Goal: Task Accomplishment & Management: Complete application form

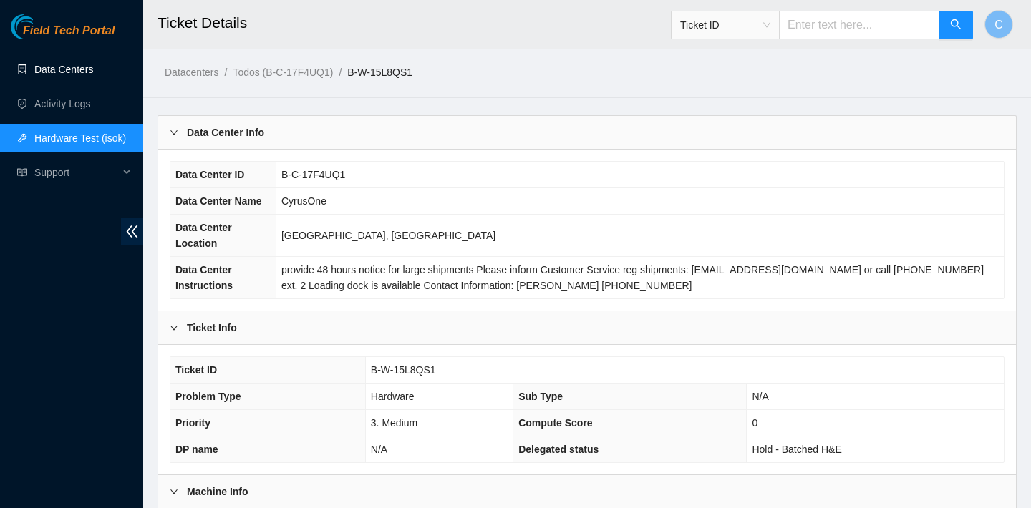
scroll to position [369, 0]
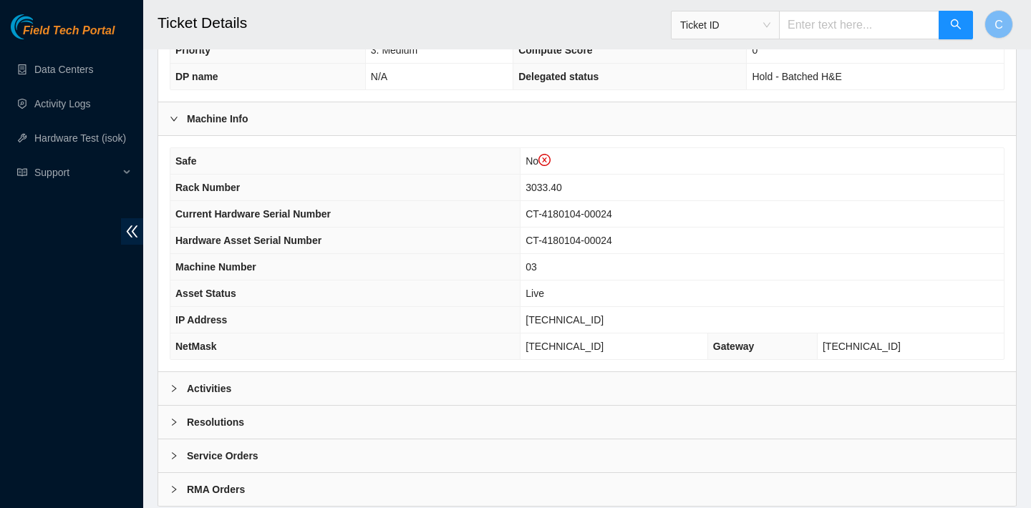
scroll to position [443, 0]
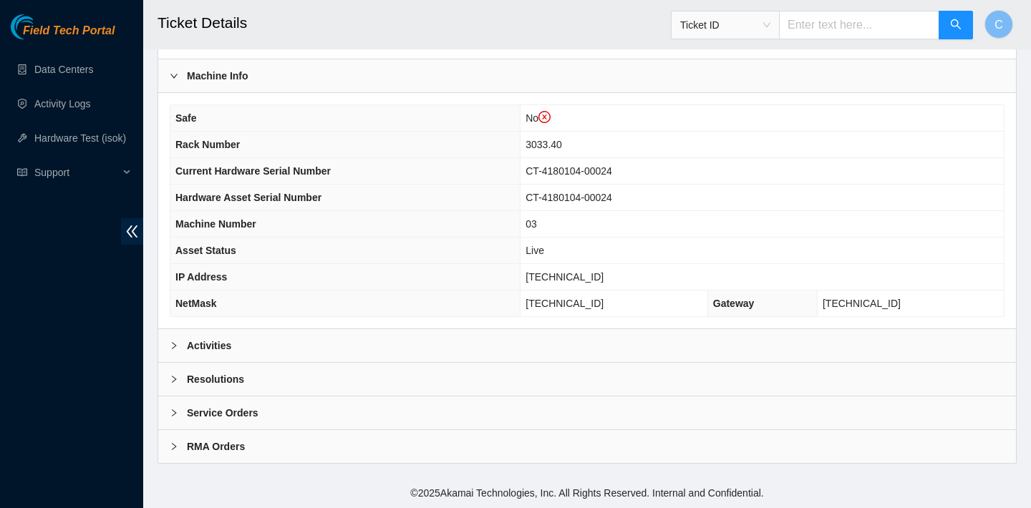
click at [369, 334] on div "Activities" at bounding box center [586, 345] width 857 height 33
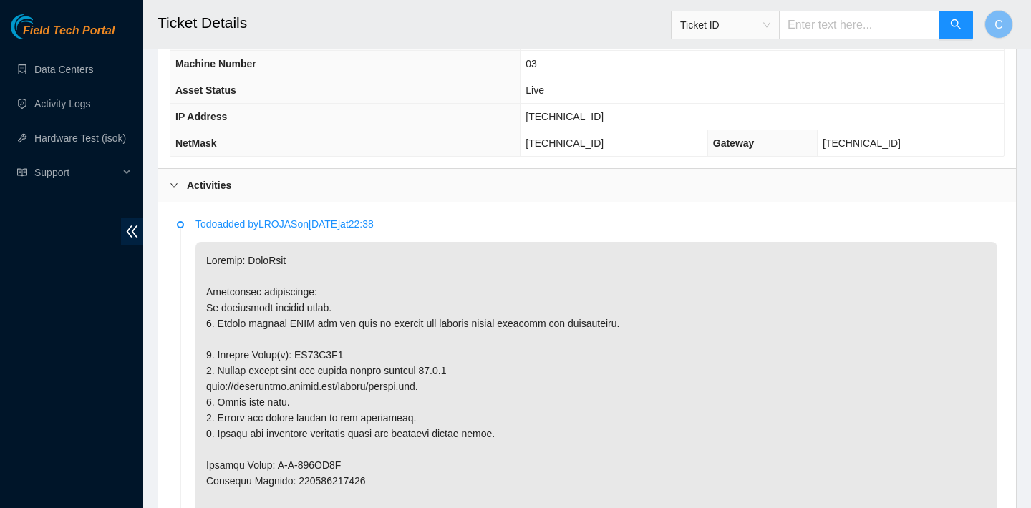
scroll to position [706, 0]
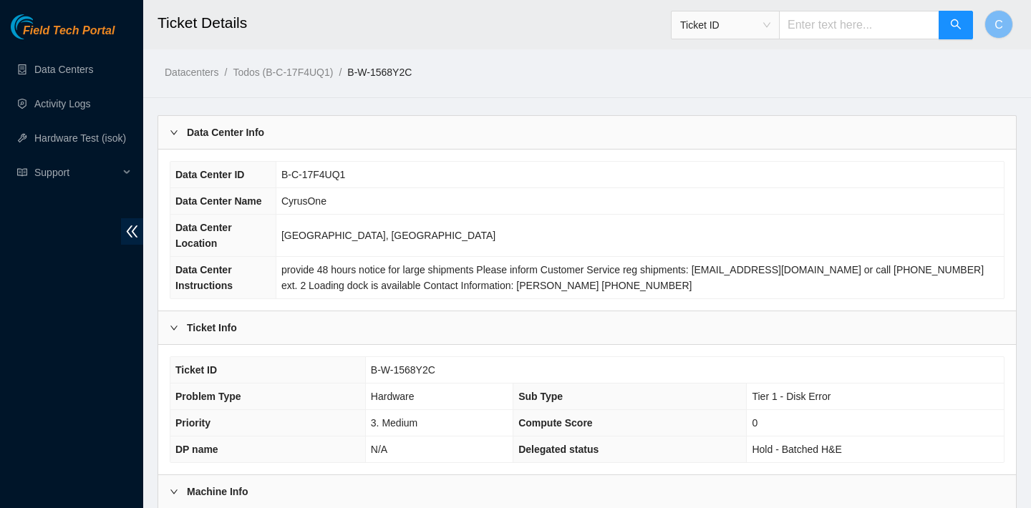
scroll to position [398, 0]
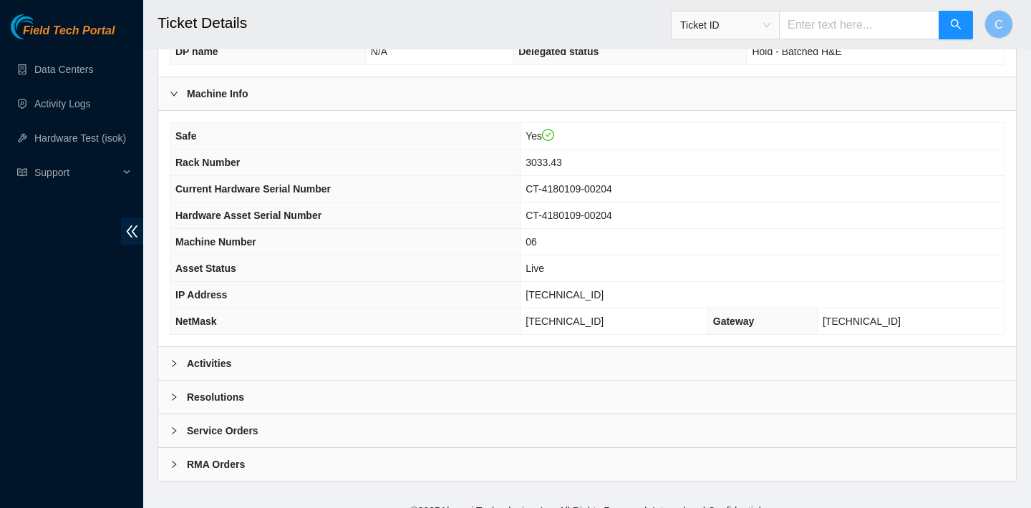
click at [316, 370] on div "Activities" at bounding box center [586, 363] width 857 height 33
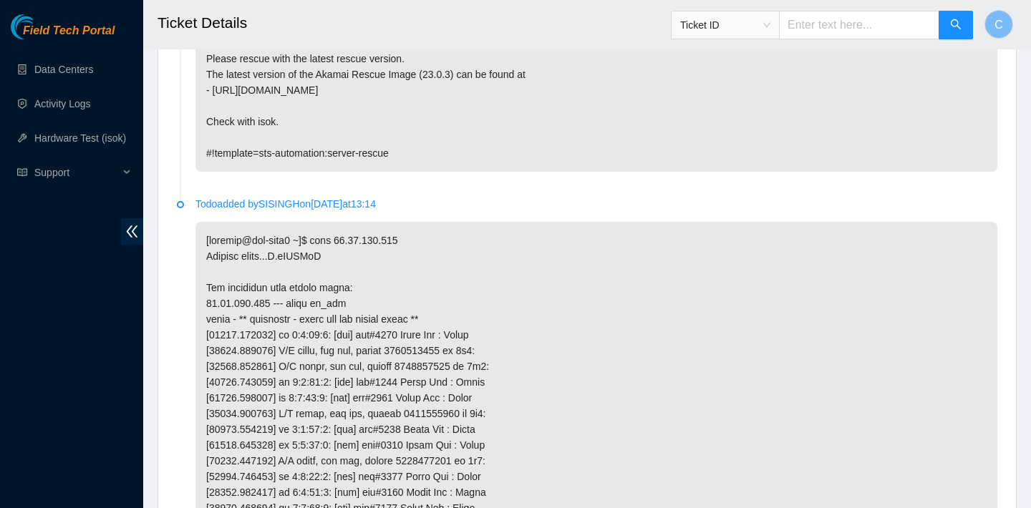
scroll to position [1290, 0]
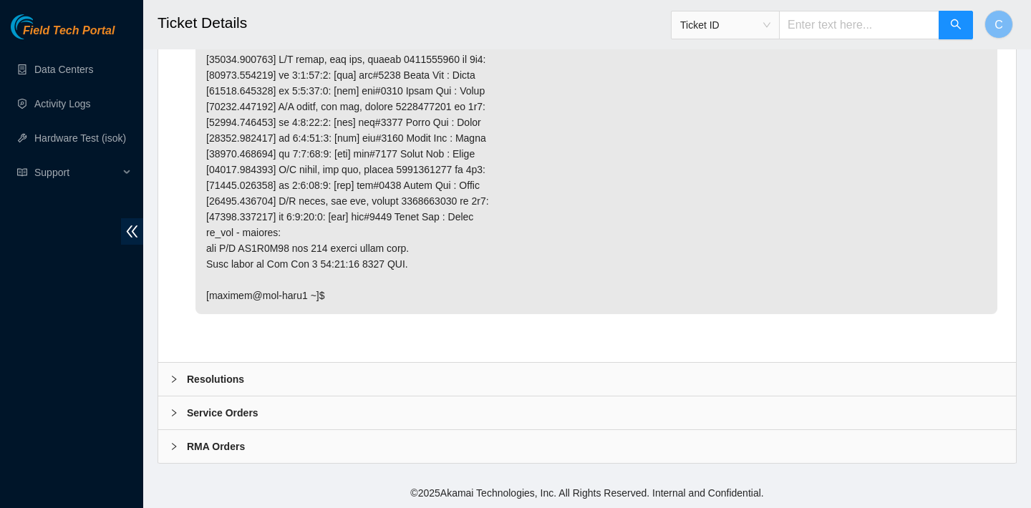
click at [306, 379] on div "Resolutions" at bounding box center [586, 379] width 857 height 33
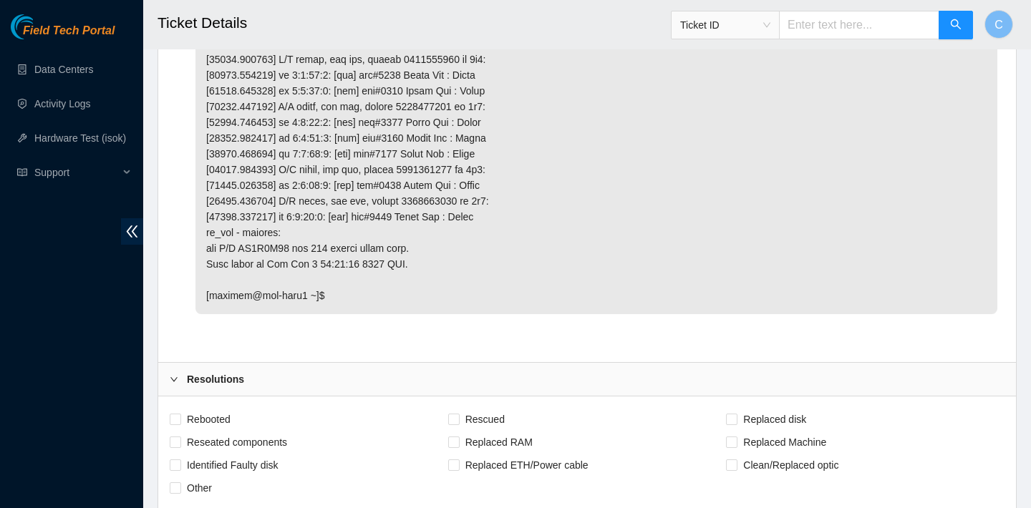
scroll to position [1370, 0]
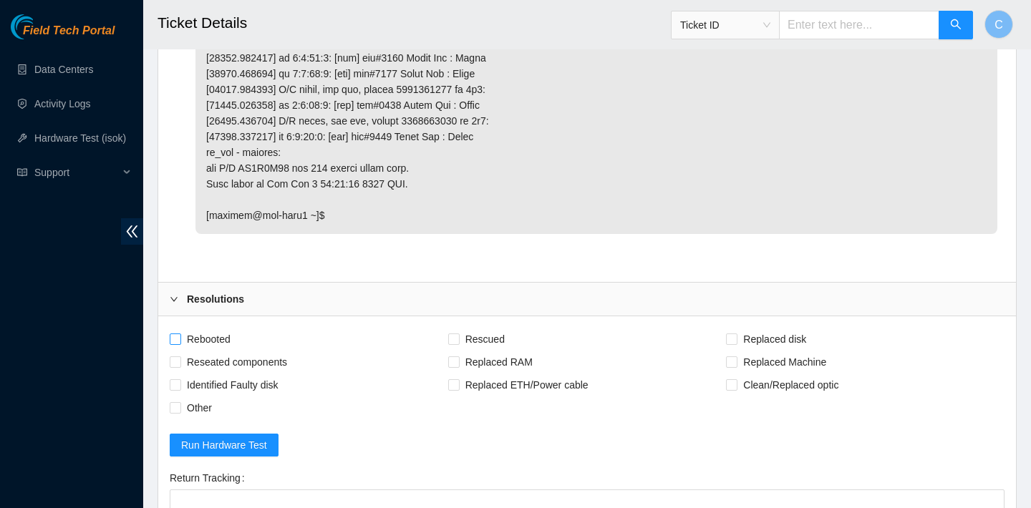
click at [216, 337] on span "Rebooted" at bounding box center [208, 339] width 55 height 23
click at [180, 337] on input "Rebooted" at bounding box center [175, 339] width 10 height 10
checkbox input "true"
click at [241, 360] on span "Reseated components" at bounding box center [237, 362] width 112 height 23
click at [180, 360] on input "Reseated components" at bounding box center [175, 361] width 10 height 10
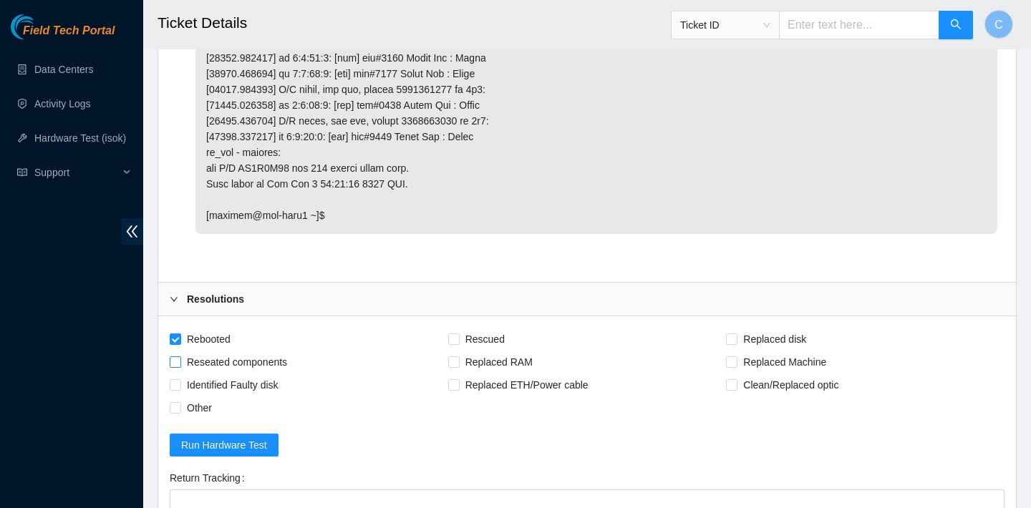
checkbox input "true"
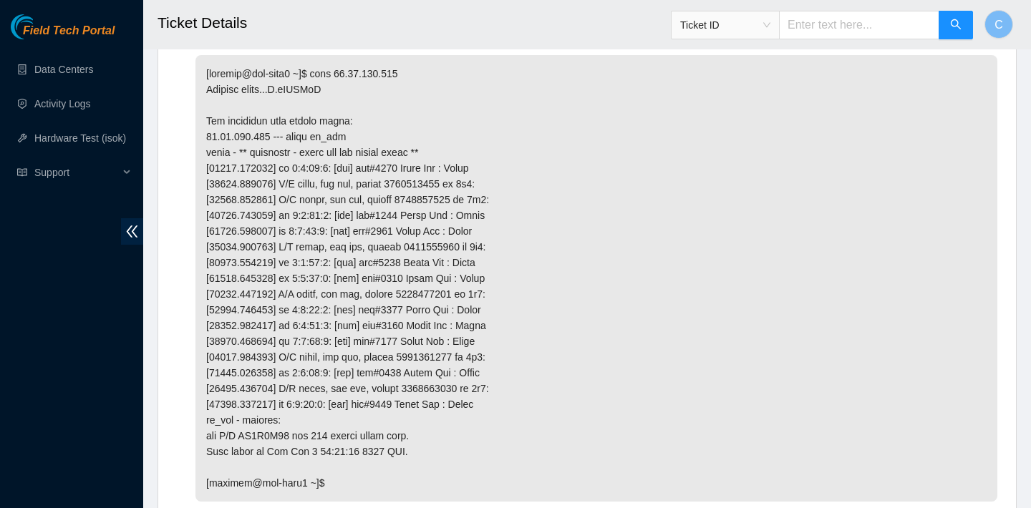
scroll to position [1296, 0]
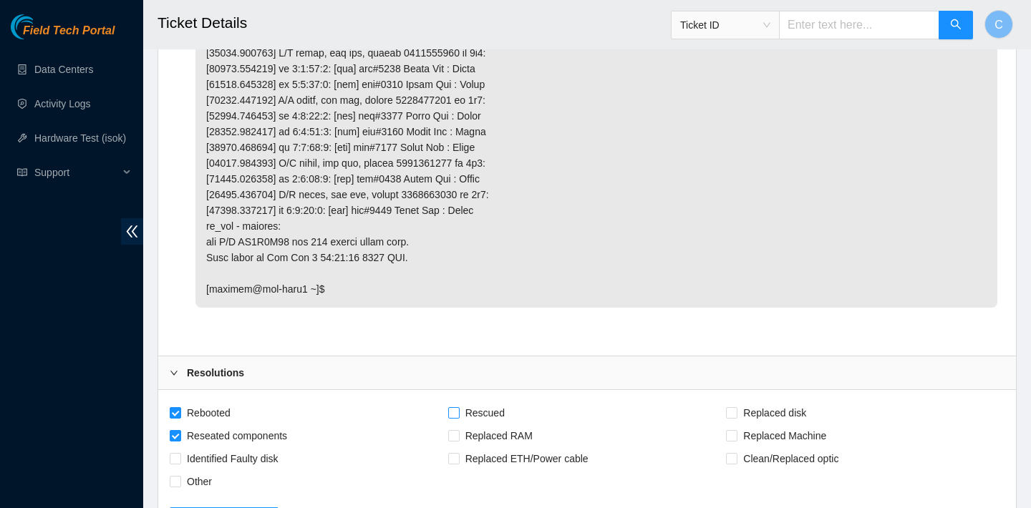
click at [470, 408] on span "Rescued" at bounding box center [485, 413] width 51 height 23
click at [458, 408] on input "Rescued" at bounding box center [453, 412] width 10 height 10
checkbox input "true"
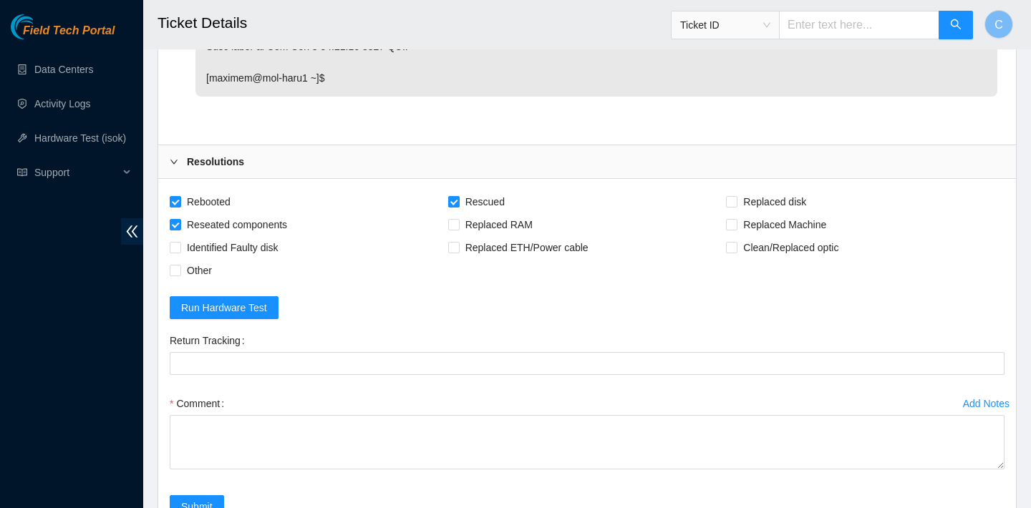
scroll to position [1609, 0]
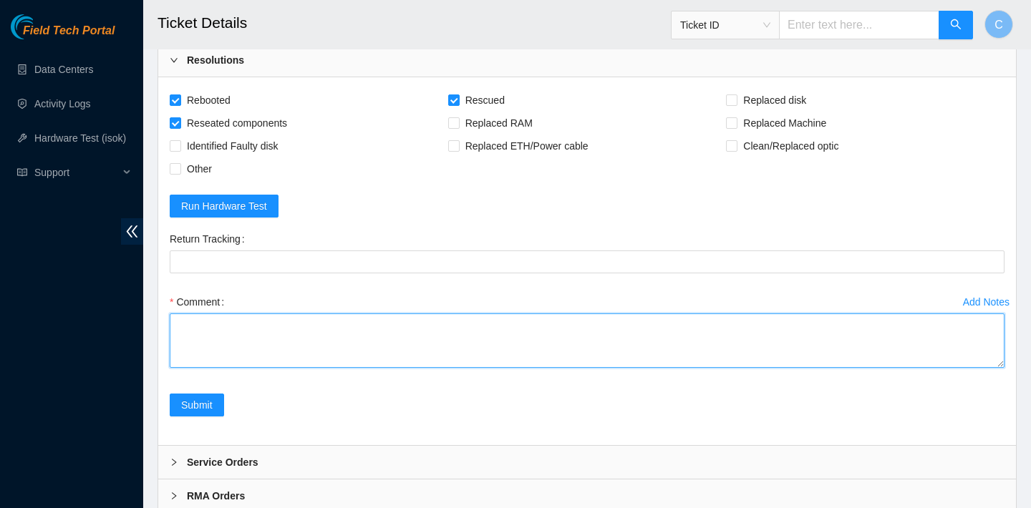
click at [356, 331] on textarea "Comment" at bounding box center [587, 341] width 835 height 54
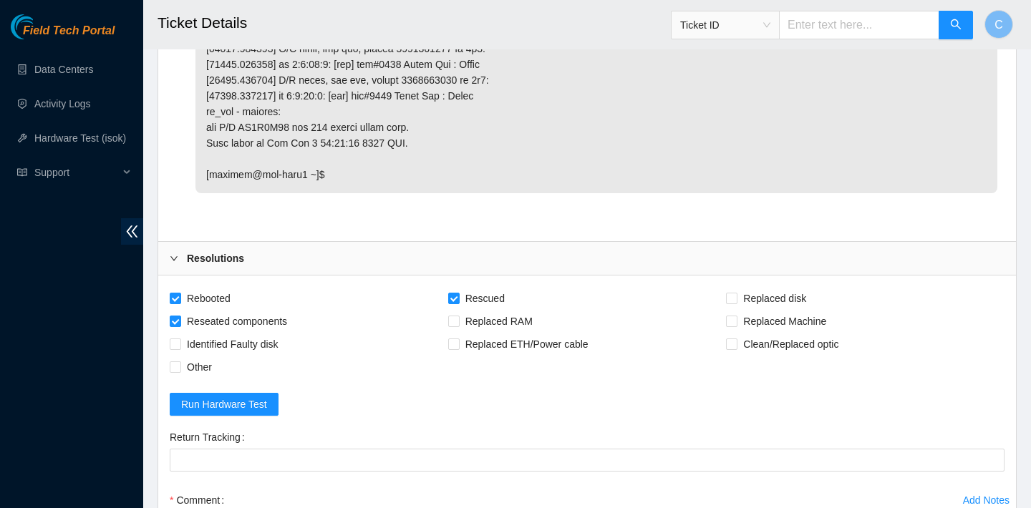
scroll to position [1556, 0]
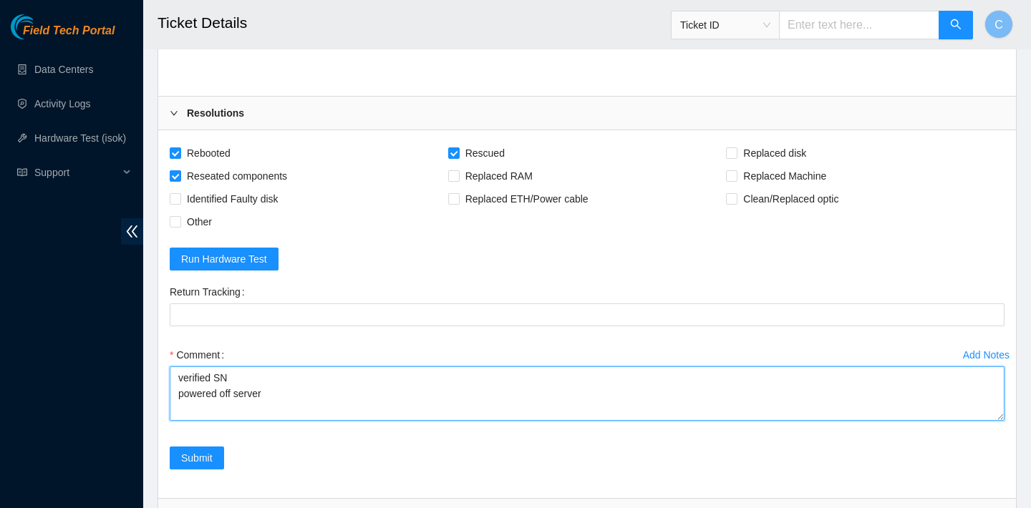
type textarea "verified SN powered off server"
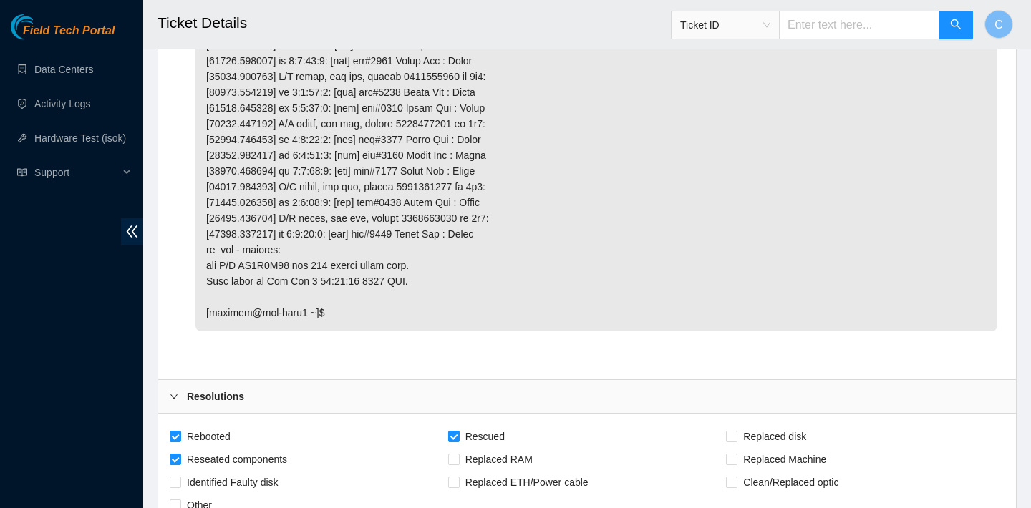
scroll to position [1597, 0]
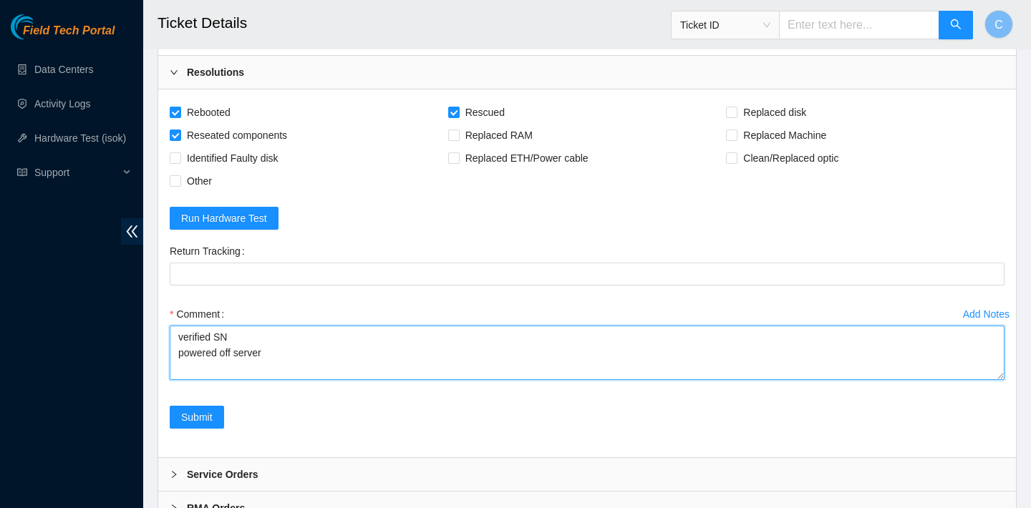
drag, startPoint x: 268, startPoint y: 348, endPoint x: 164, endPoint y: 341, distance: 104.7
click at [163, 343] on div "Rebooted Rescued Replaced disk Reseated components Replaced RAM Replaced Machin…" at bounding box center [586, 273] width 857 height 368
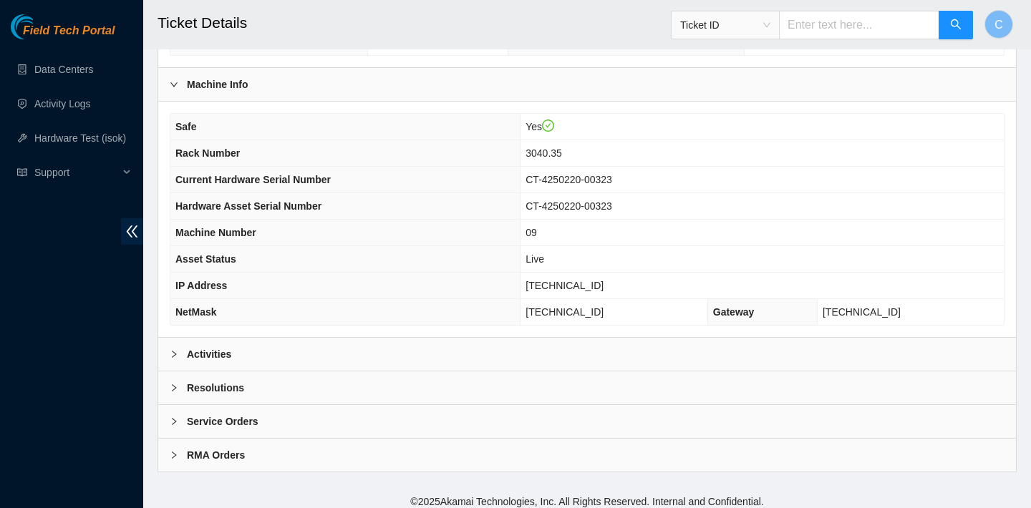
click at [268, 356] on div "Activities" at bounding box center [586, 354] width 857 height 33
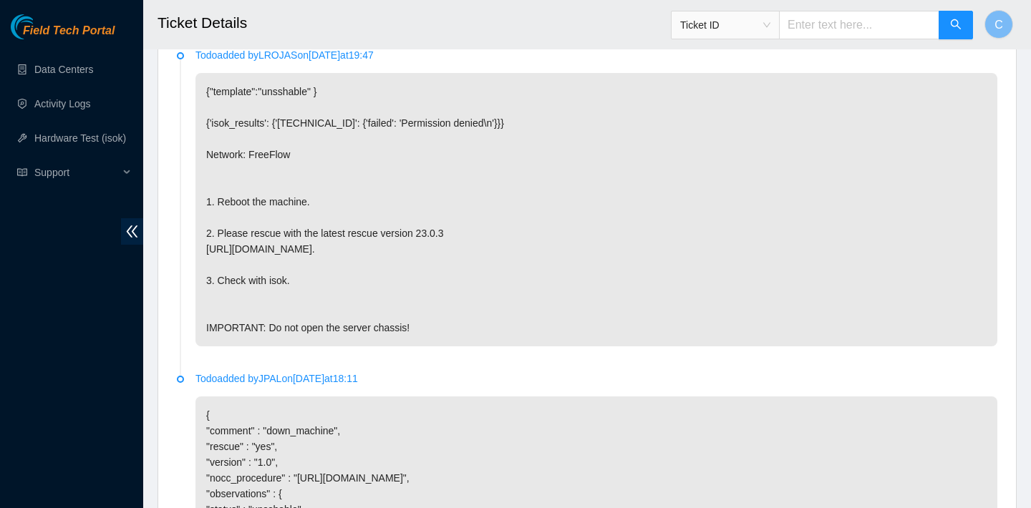
scroll to position [1069, 0]
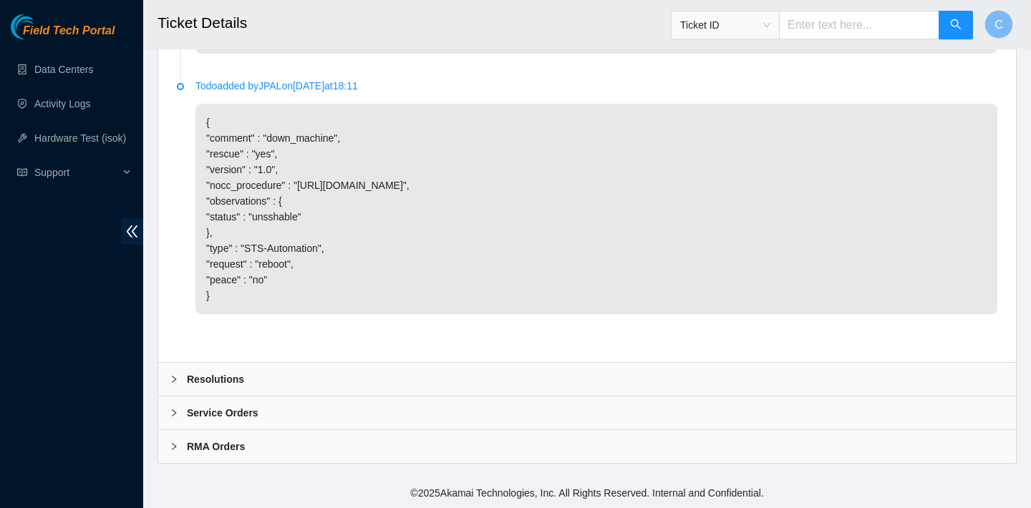
click at [280, 380] on div "Resolutions" at bounding box center [586, 379] width 857 height 33
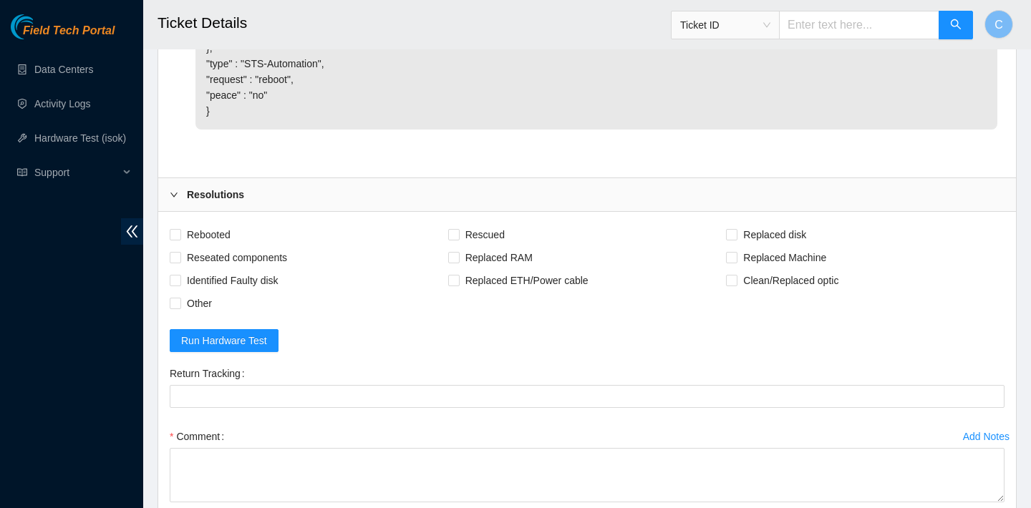
scroll to position [1253, 0]
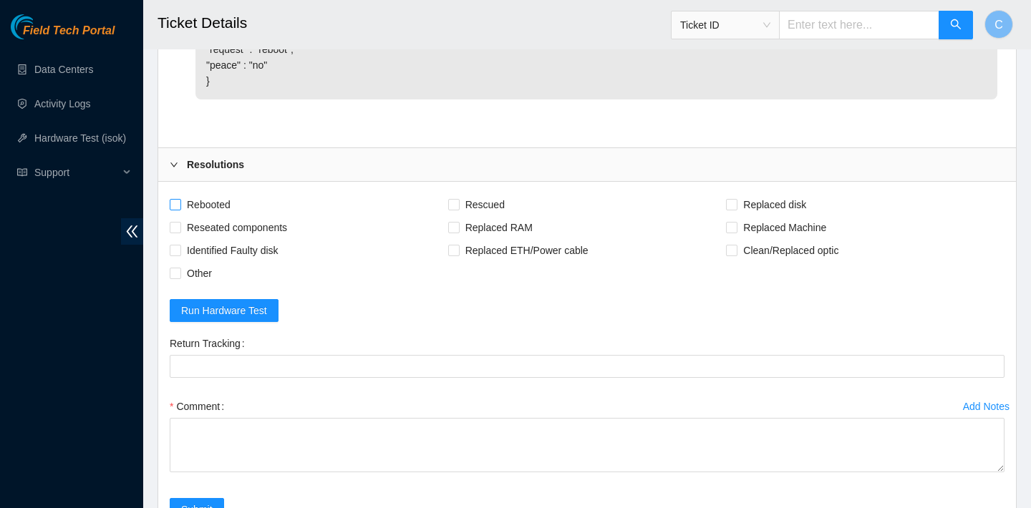
click at [215, 216] on span "Rebooted" at bounding box center [208, 204] width 55 height 23
click at [180, 209] on input "Rebooted" at bounding box center [175, 204] width 10 height 10
checkbox input "true"
click at [500, 216] on span "Rescued" at bounding box center [485, 204] width 51 height 23
click at [458, 209] on input "Rescued" at bounding box center [453, 204] width 10 height 10
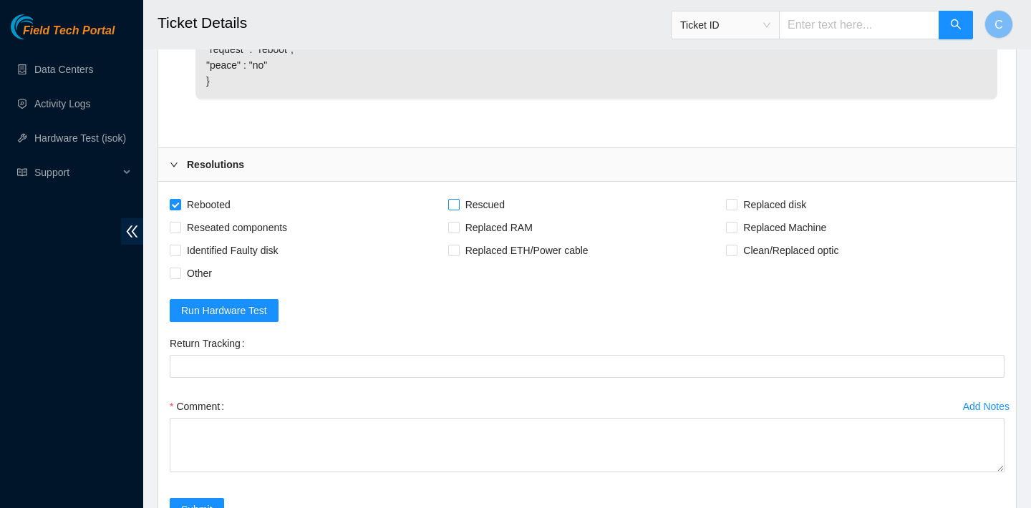
checkbox input "true"
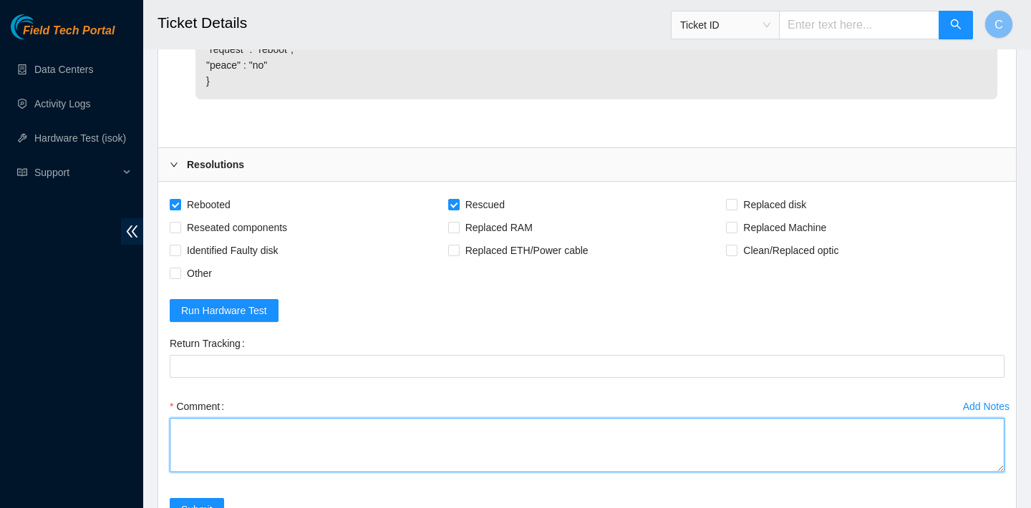
click at [286, 472] on textarea "Comment" at bounding box center [587, 445] width 835 height 54
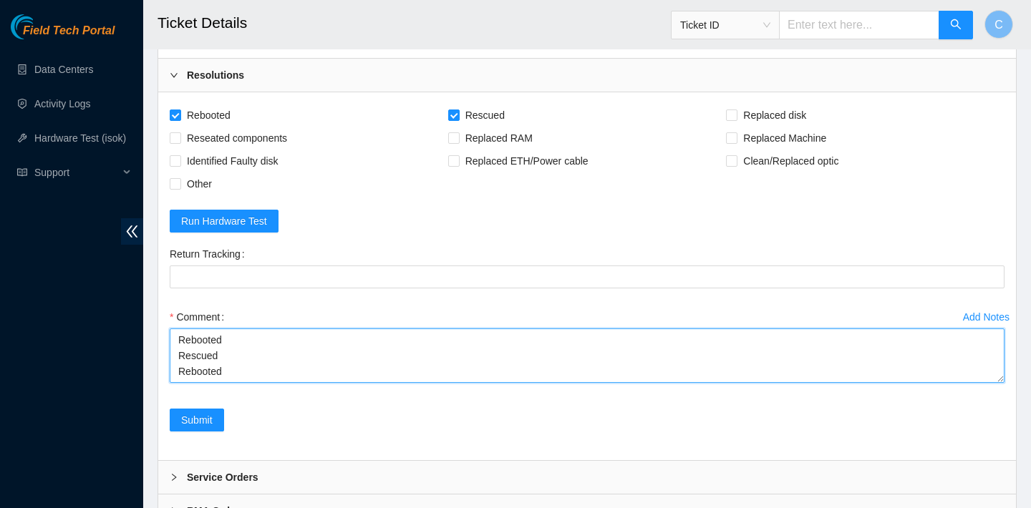
scroll to position [11, 0]
click at [189, 383] on textarea "Rebooted Rescued Rebooted COnfigured" at bounding box center [587, 356] width 835 height 54
click at [238, 383] on textarea "Rebooted Rescued Rebooted Configured" at bounding box center [587, 356] width 835 height 54
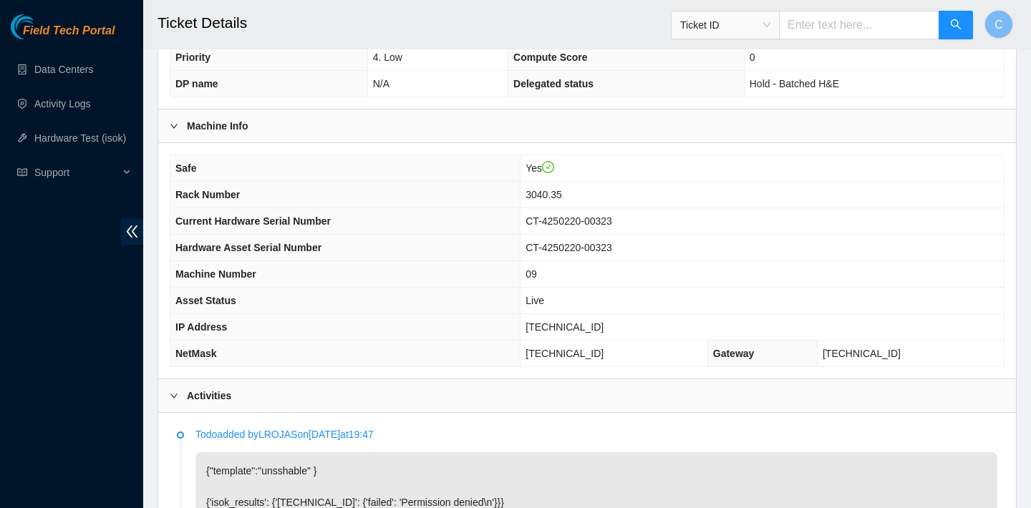
scroll to position [352, 0]
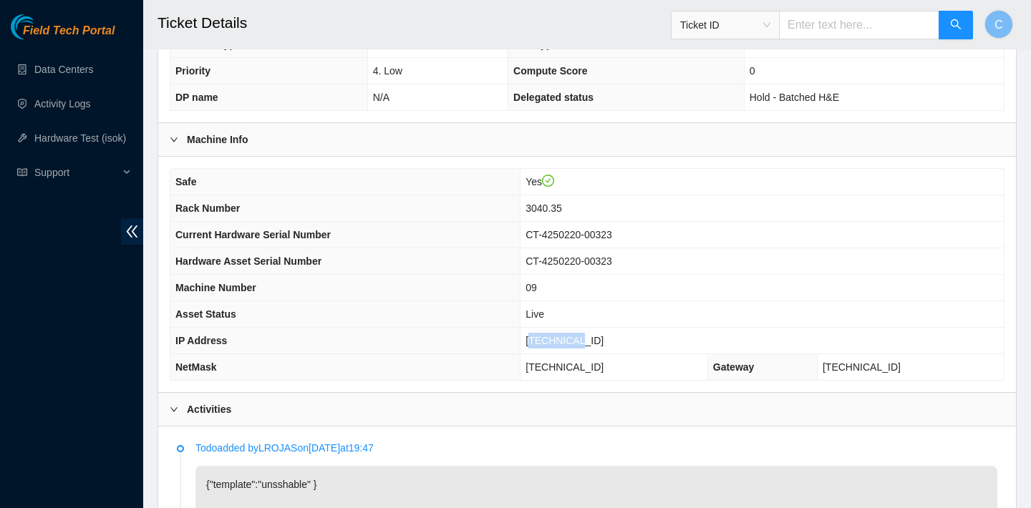
drag, startPoint x: 609, startPoint y: 346, endPoint x: 562, endPoint y: 336, distance: 48.1
click at [562, 336] on td "23.3.12.12" at bounding box center [761, 341] width 483 height 26
click at [613, 339] on td "23.3.12.12" at bounding box center [761, 341] width 483 height 26
drag, startPoint x: 613, startPoint y: 339, endPoint x: 560, endPoint y: 339, distance: 53.0
click at [560, 339] on td "23.3.12.12" at bounding box center [761, 341] width 483 height 26
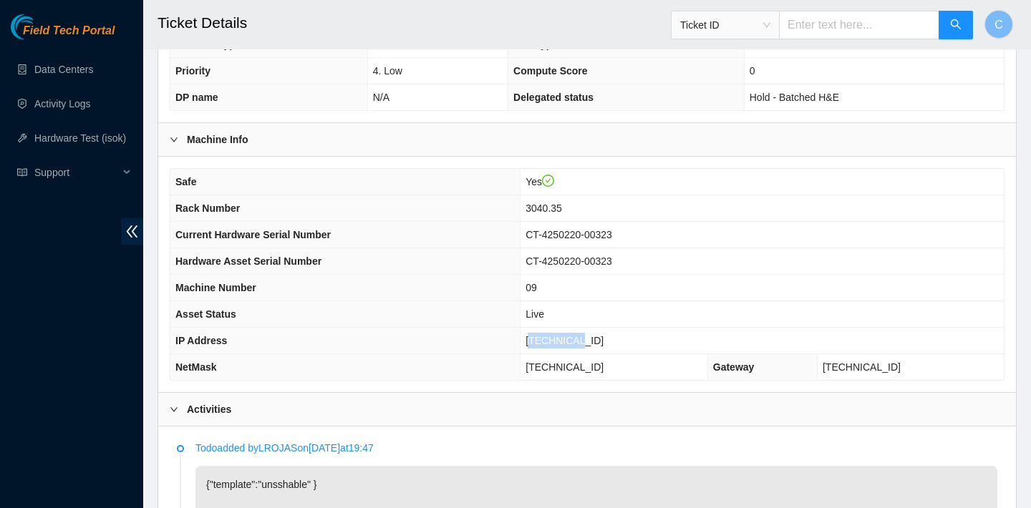
copy span "3.3.12.12"
click at [555, 335] on td "23.3.12.12" at bounding box center [761, 341] width 483 height 26
drag, startPoint x: 556, startPoint y: 341, endPoint x: 612, endPoint y: 341, distance: 55.8
click at [612, 341] on td "23.3.12.12" at bounding box center [761, 341] width 483 height 26
copy span "23.3.12.12"
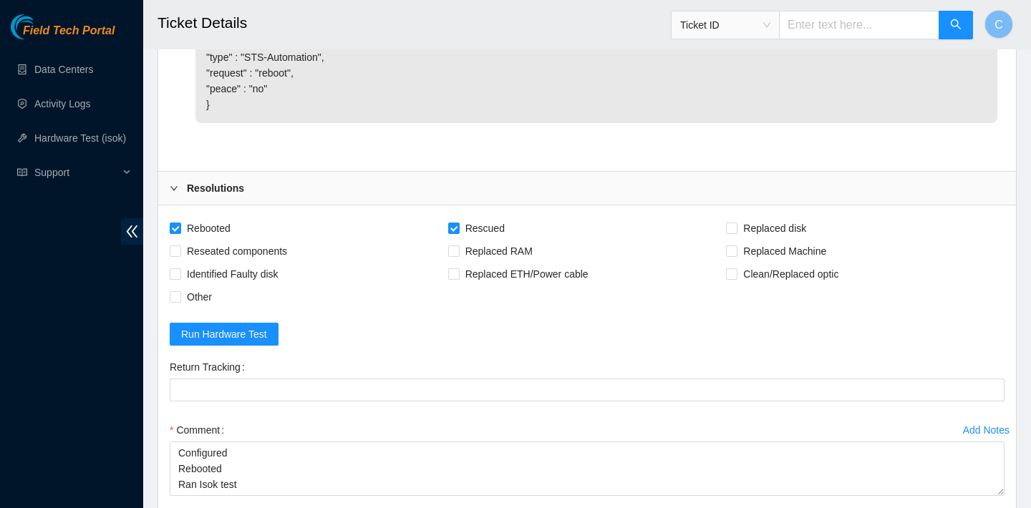
scroll to position [1296, 0]
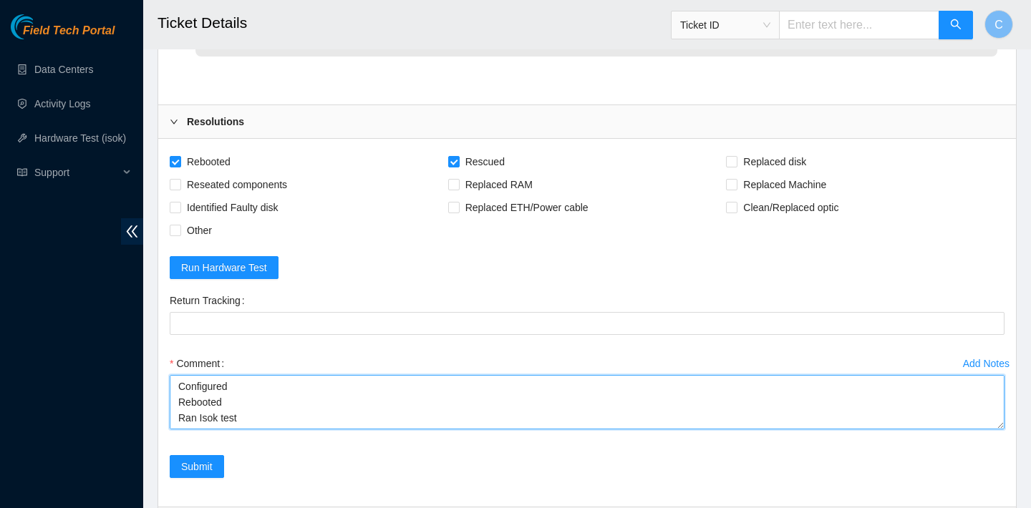
click at [240, 429] on textarea "Rebooted Rescued Rebooted Configured Rebooted Ran Isok test" at bounding box center [587, 402] width 835 height 54
paste textarea "23.3.12.12 : passed: ok"
type textarea "Rebooted Rescued Rebooted Configured Rebooted Ran Isok test 23.3.12.12 : passed…"
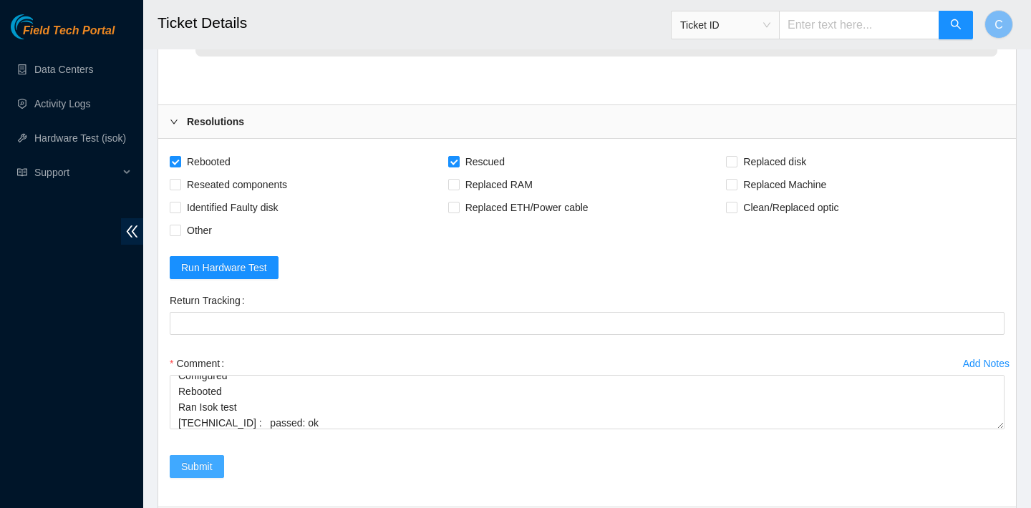
click at [204, 475] on span "Submit" at bounding box center [196, 467] width 31 height 16
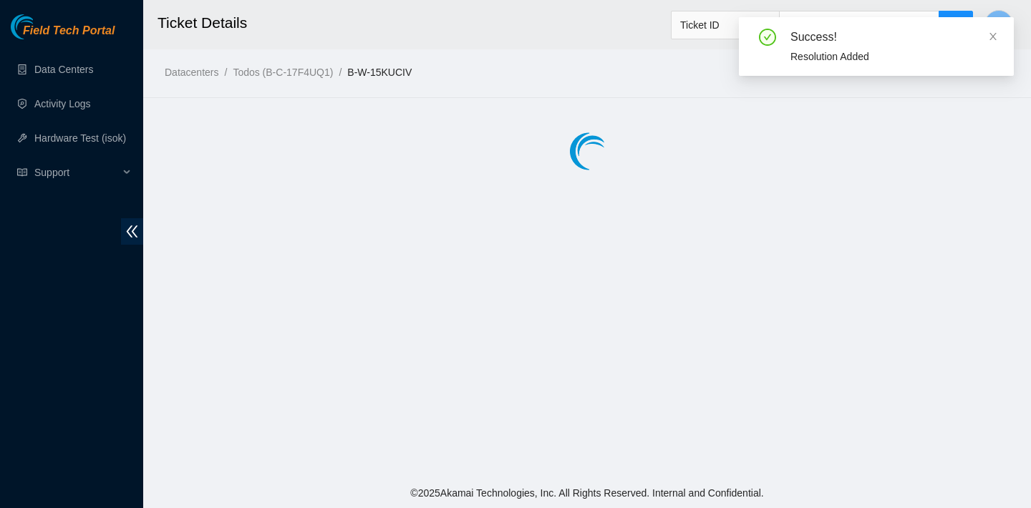
scroll to position [0, 0]
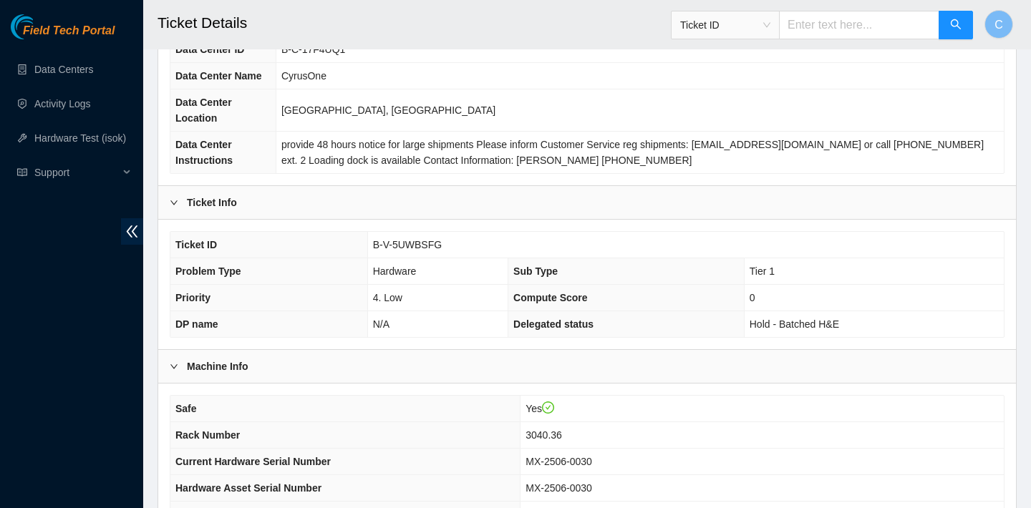
scroll to position [401, 0]
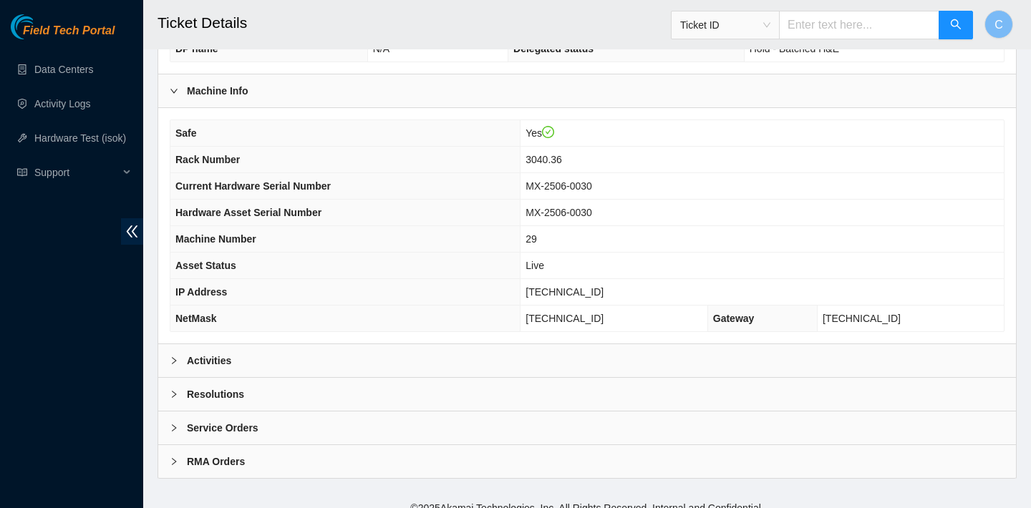
click at [324, 364] on div "Activities" at bounding box center [586, 360] width 857 height 33
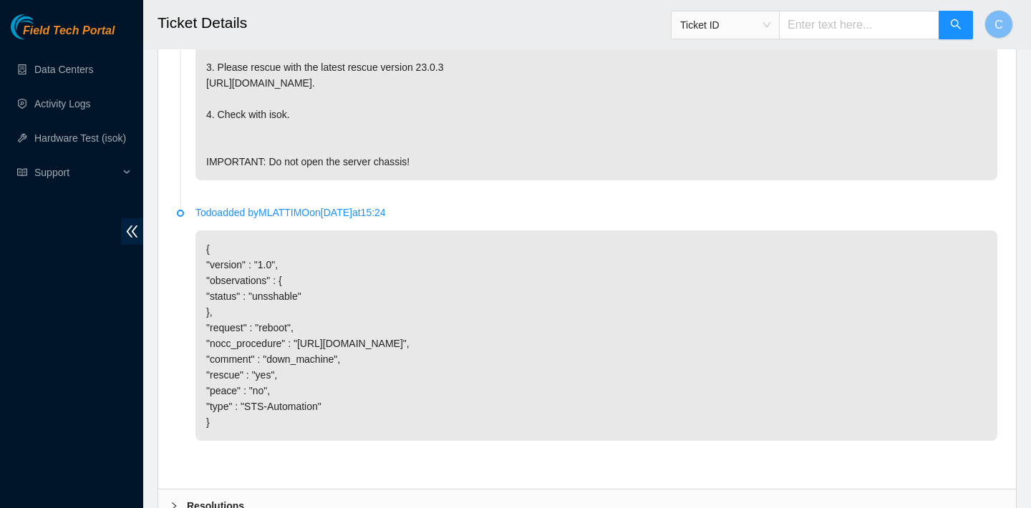
scroll to position [1101, 0]
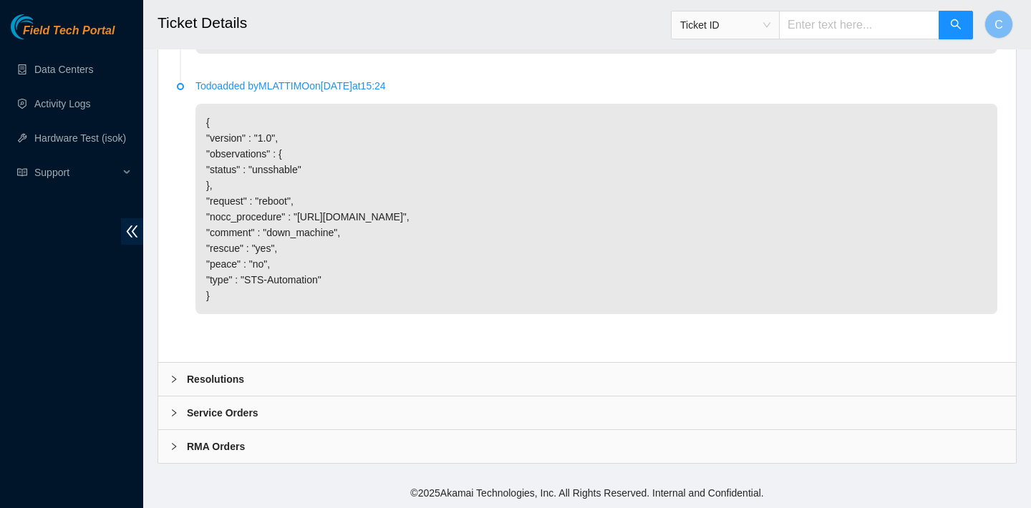
click at [398, 373] on div "Resolutions" at bounding box center [586, 379] width 857 height 33
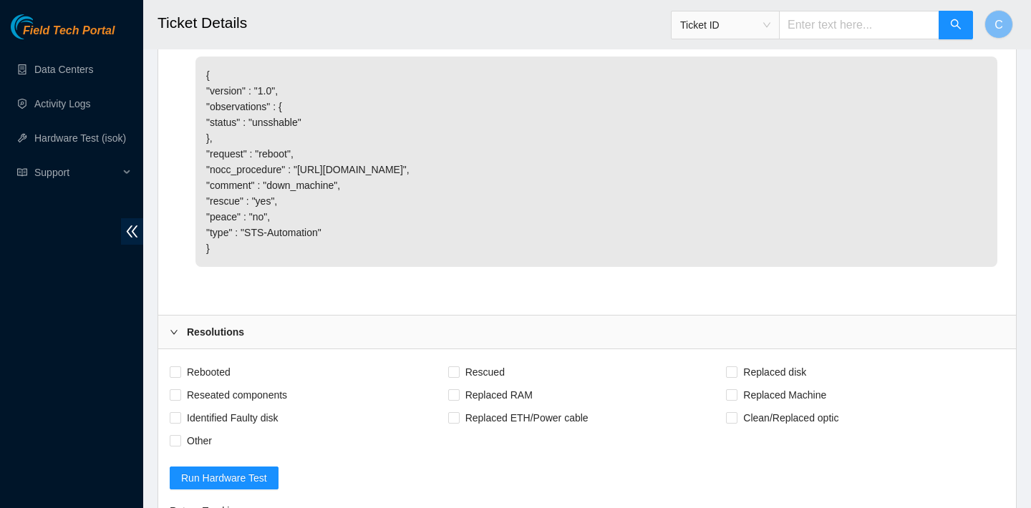
scroll to position [1175, 0]
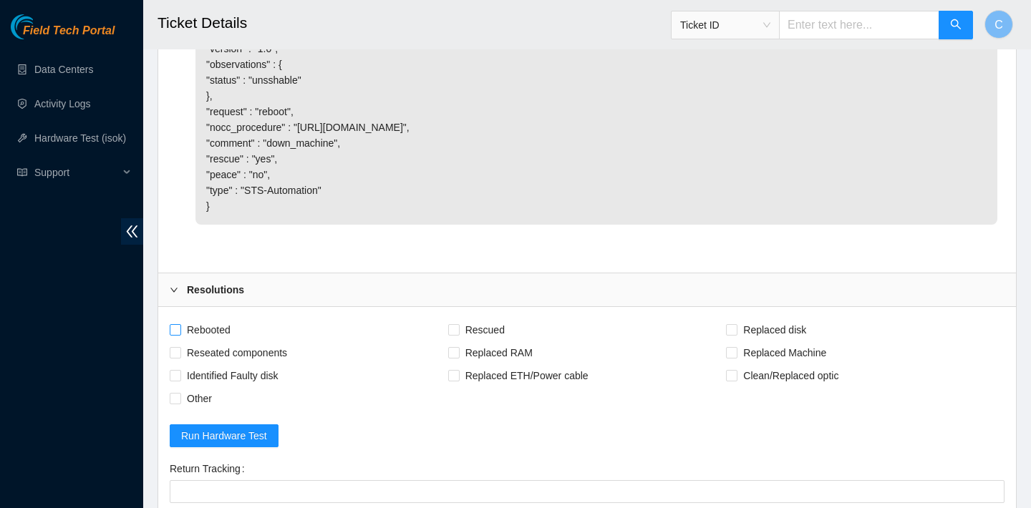
click at [222, 341] on span "Rebooted" at bounding box center [208, 330] width 55 height 23
click at [180, 334] on input "Rebooted" at bounding box center [175, 329] width 10 height 10
checkbox input "true"
click at [474, 341] on span "Rescued" at bounding box center [485, 330] width 51 height 23
click at [458, 334] on input "Rescued" at bounding box center [453, 329] width 10 height 10
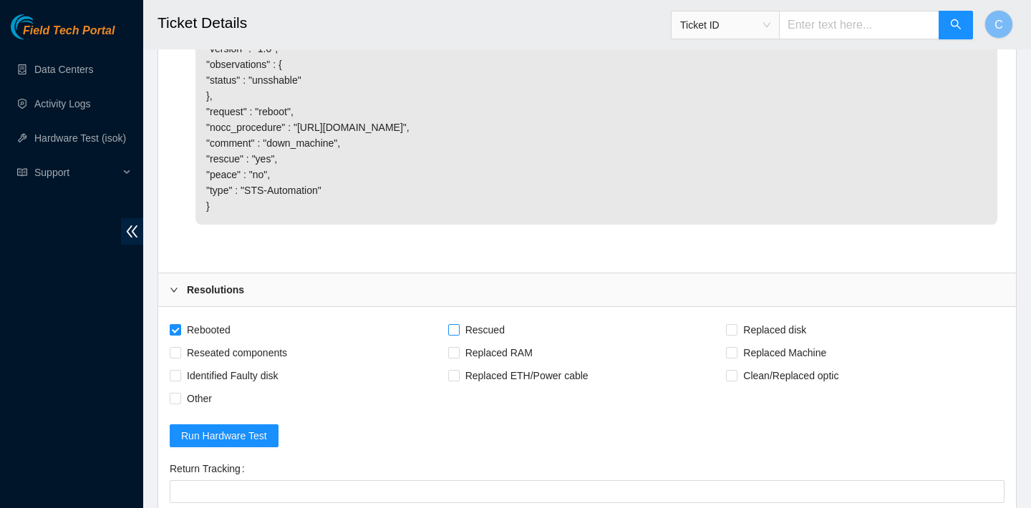
checkbox input "true"
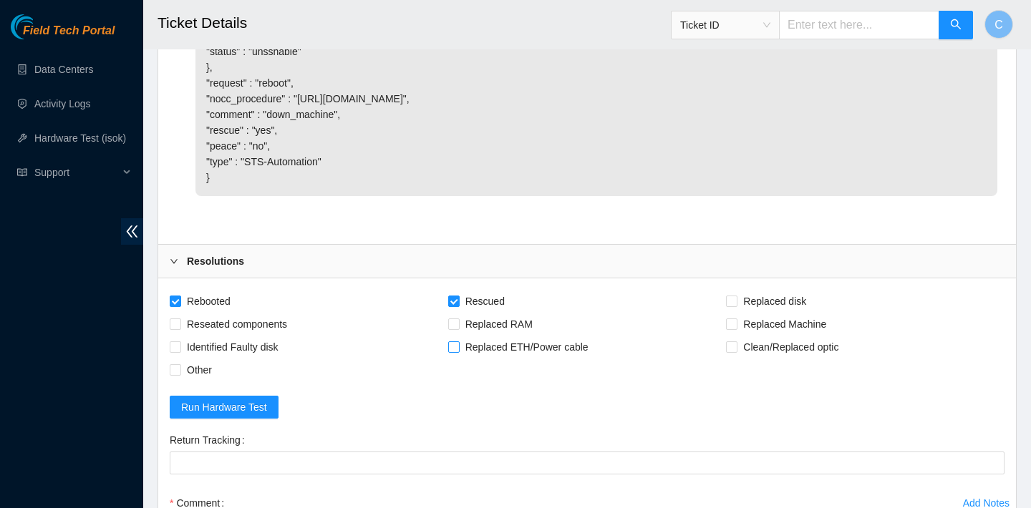
scroll to position [1239, 0]
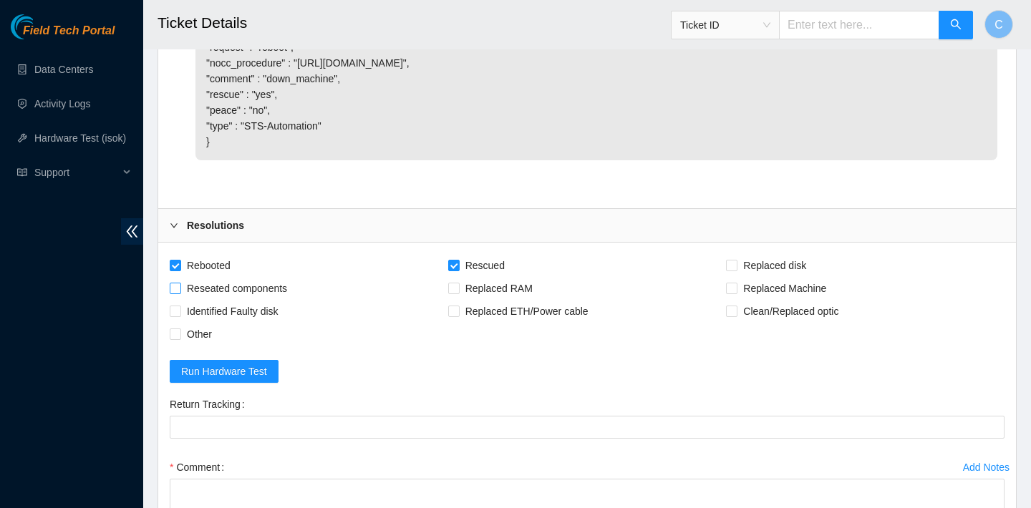
click at [284, 300] on span "Reseated components" at bounding box center [237, 288] width 112 height 23
click at [180, 293] on input "Reseated components" at bounding box center [175, 288] width 10 height 10
checkbox input "true"
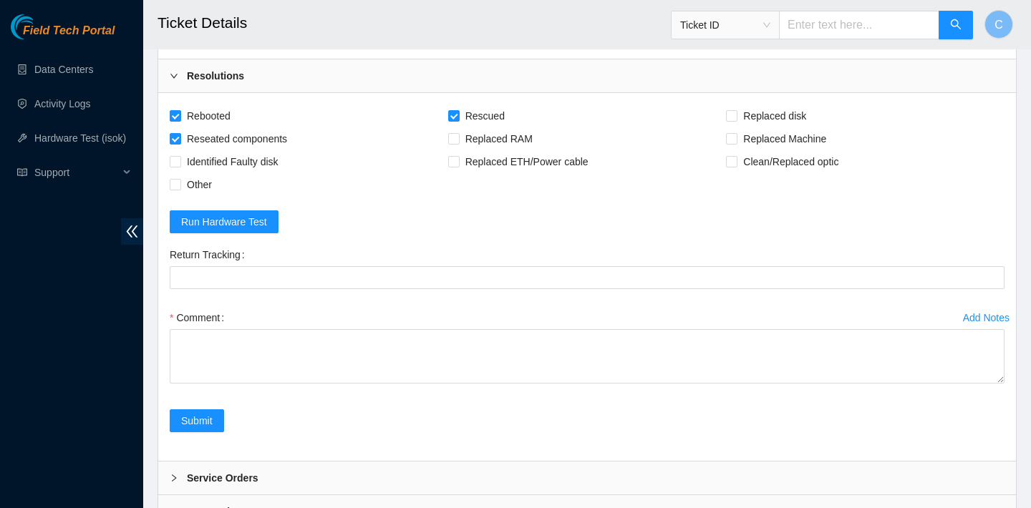
scroll to position [1417, 0]
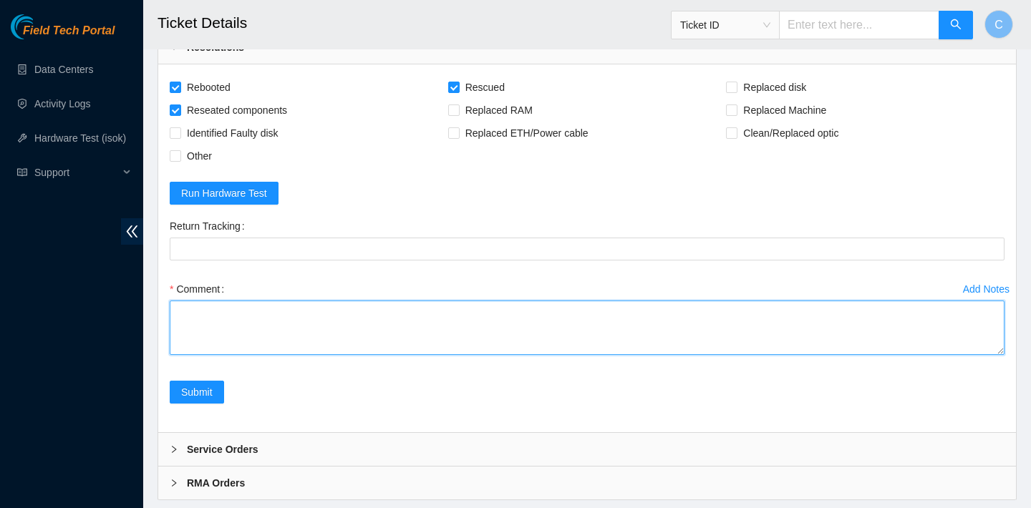
click at [296, 349] on textarea "Comment" at bounding box center [587, 328] width 835 height 54
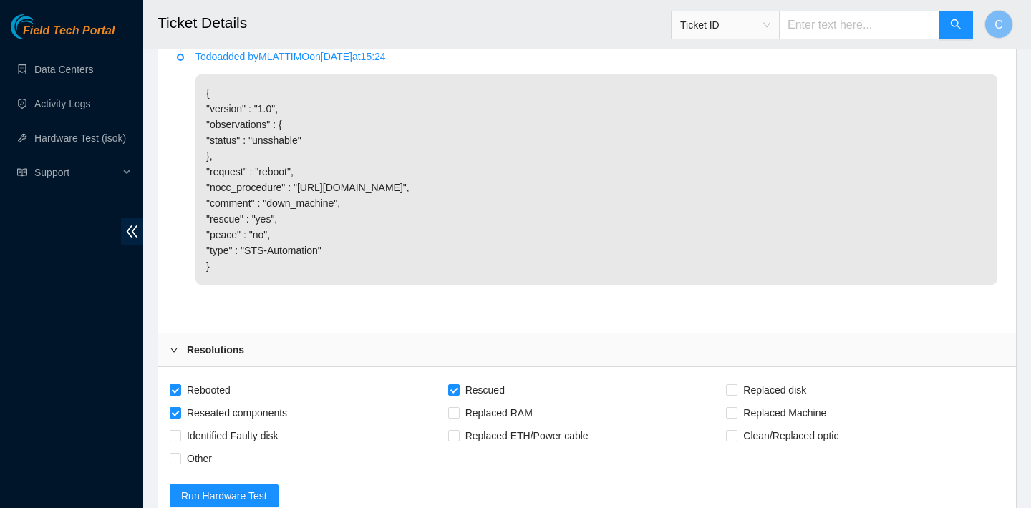
scroll to position [1469, 0]
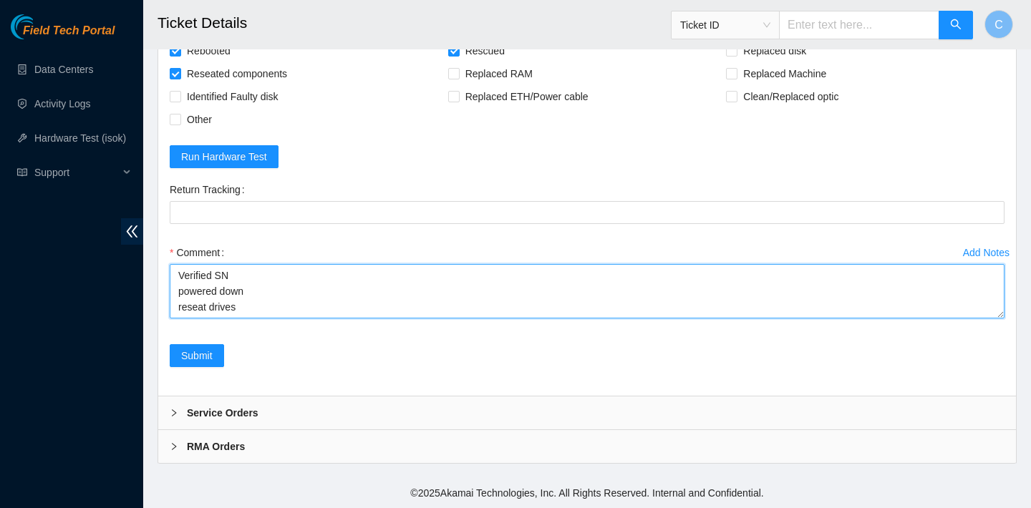
click at [211, 294] on textarea "Verified SN powered down reseat drives" at bounding box center [587, 291] width 835 height 54
click at [264, 293] on textarea "Verified SN powered down reseat all drives" at bounding box center [587, 291] width 835 height 54
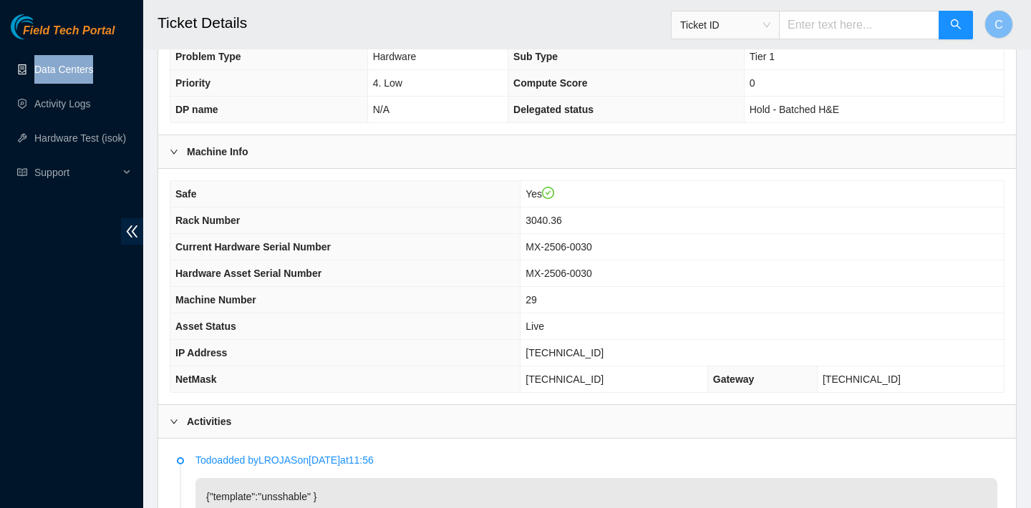
scroll to position [343, 0]
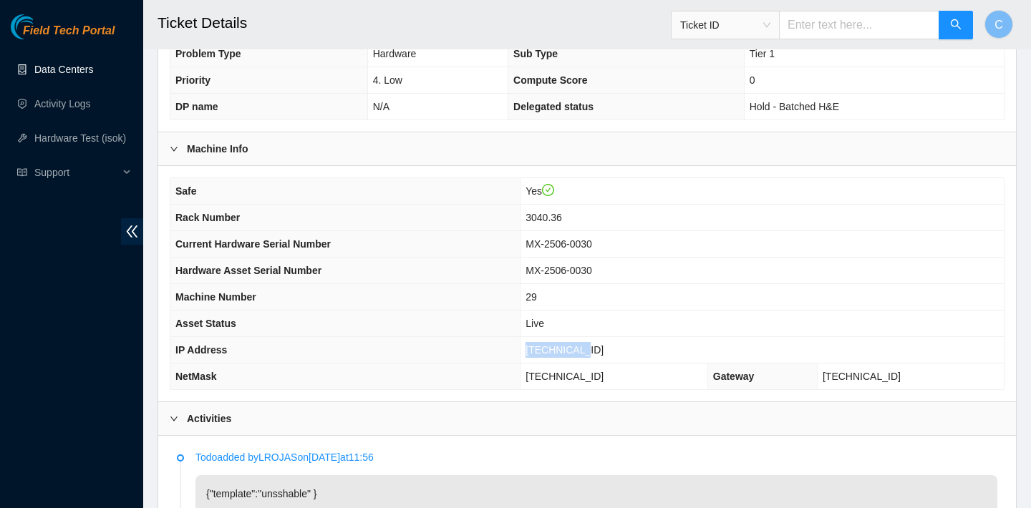
drag, startPoint x: 602, startPoint y: 346, endPoint x: 546, endPoint y: 344, distance: 55.9
click at [546, 344] on span "23.3.98.222" at bounding box center [564, 349] width 78 height 11
copy span "23.3.98.222"
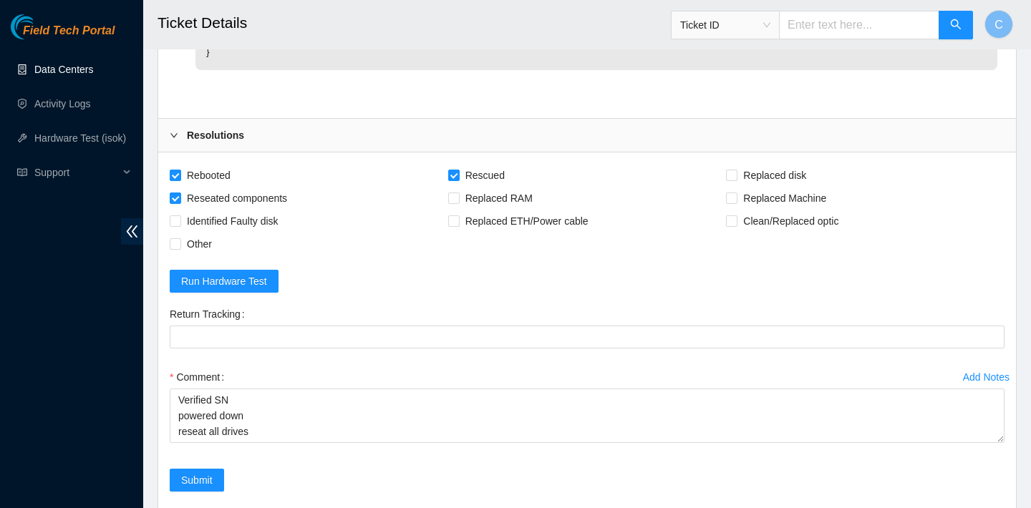
scroll to position [1469, 0]
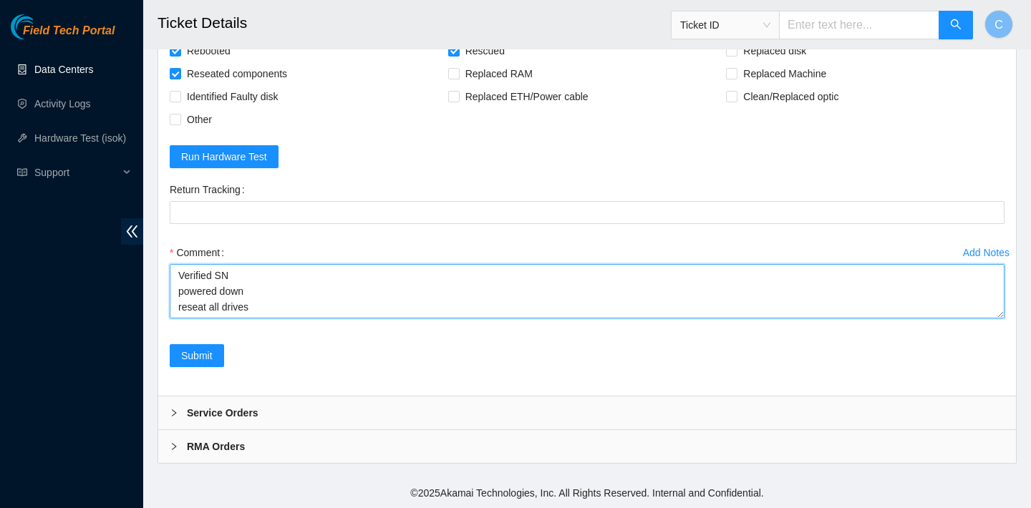
click at [266, 304] on textarea "Verified SN powered down reseat all drives rescued rebooted configured rebooted…" at bounding box center [587, 291] width 835 height 54
paste textarea "23.3.98.222 : passed: ok"
type textarea "Verified SN powered down reseat all drives rescued rebooted configured rebooted…"
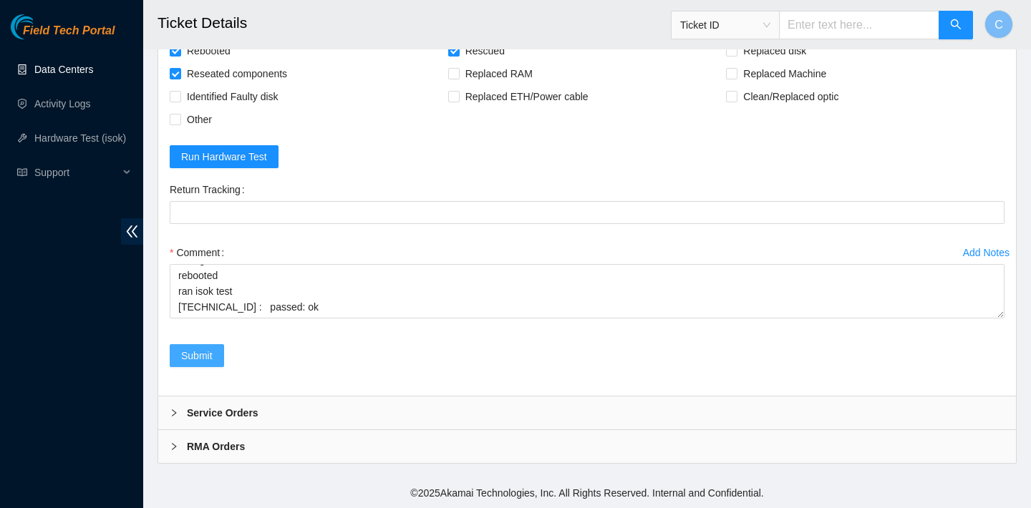
click at [210, 351] on span "Submit" at bounding box center [196, 356] width 31 height 16
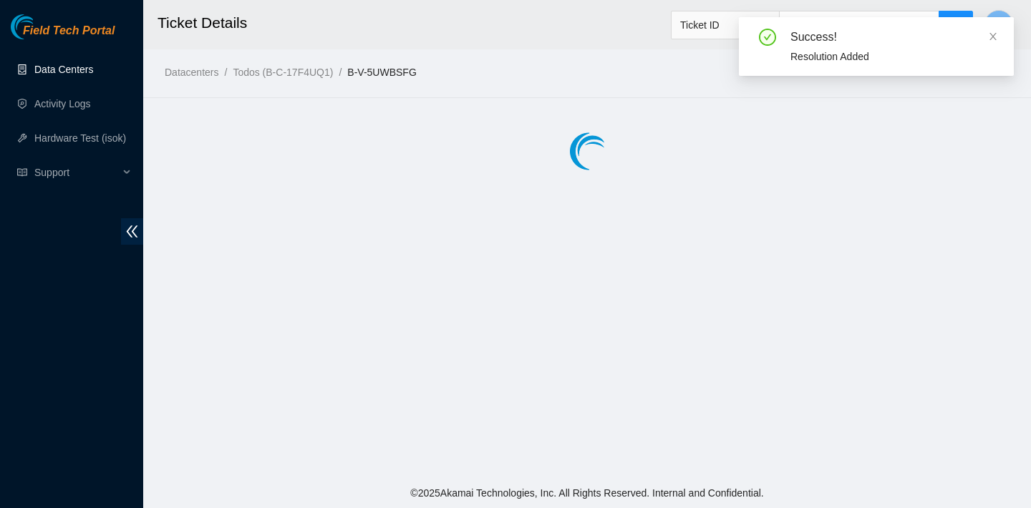
scroll to position [0, 0]
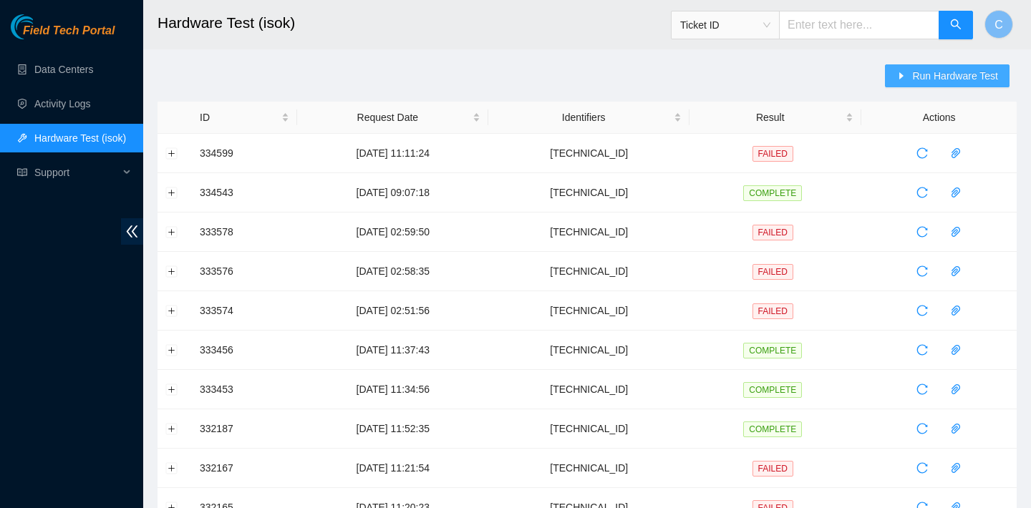
click at [900, 76] on icon "caret-right" at bounding box center [902, 75] width 4 height 7
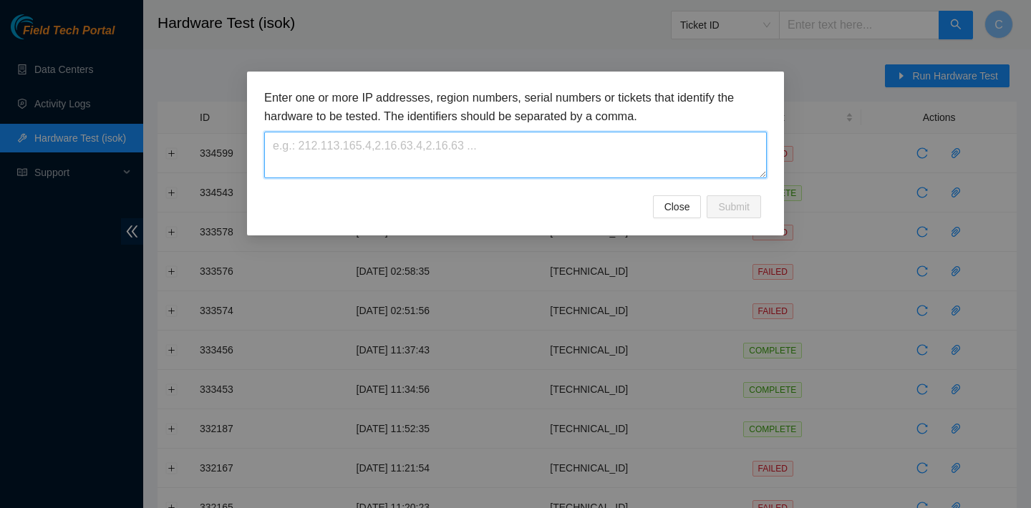
click at [498, 151] on textarea at bounding box center [515, 155] width 502 height 47
paste textarea "[TECHNICAL_ID]"
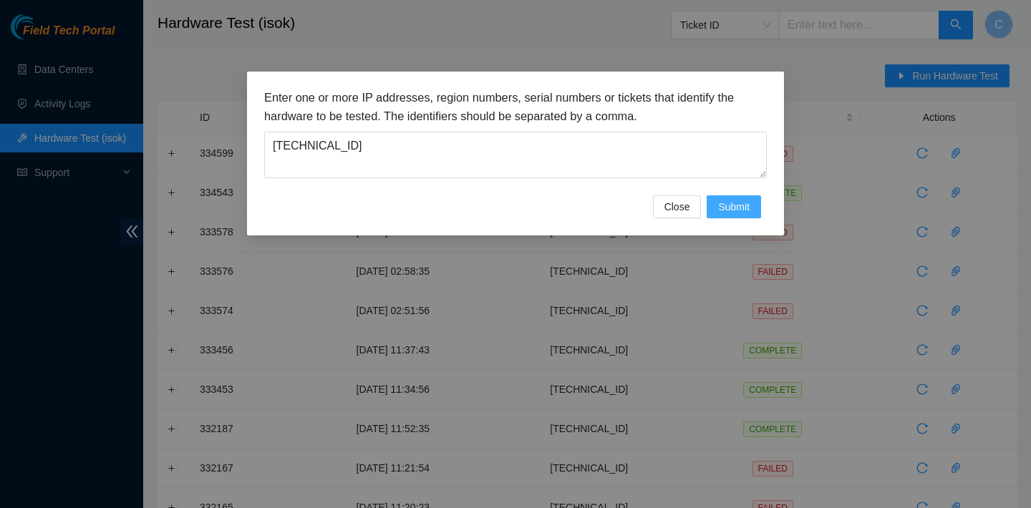
click at [719, 207] on span "Submit" at bounding box center [733, 207] width 31 height 16
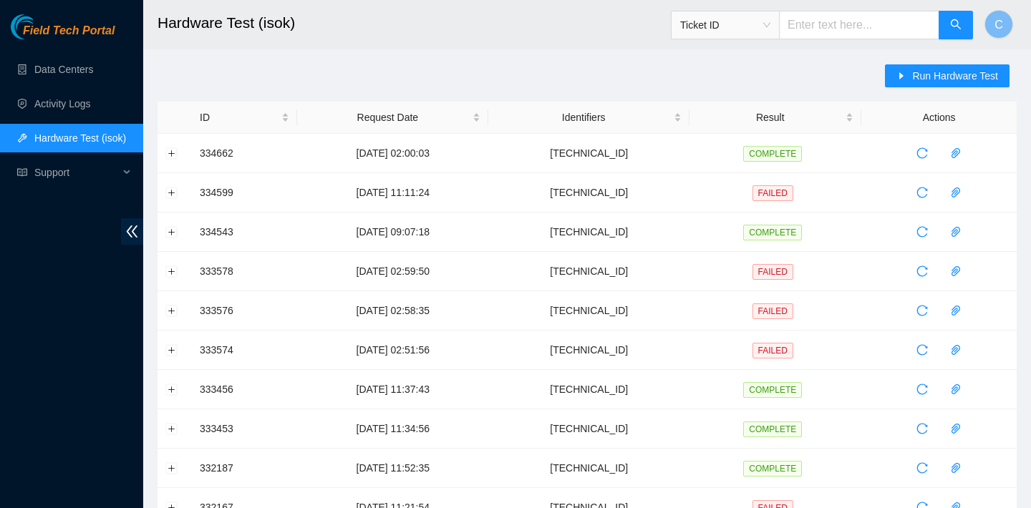
click at [685, 72] on div "Run Hardware Test ID Request Date Identifiers Result Actions 334662 10-09-2025 …" at bounding box center [586, 515] width 859 height 903
click at [169, 152] on button "Expand row" at bounding box center [171, 152] width 11 height 11
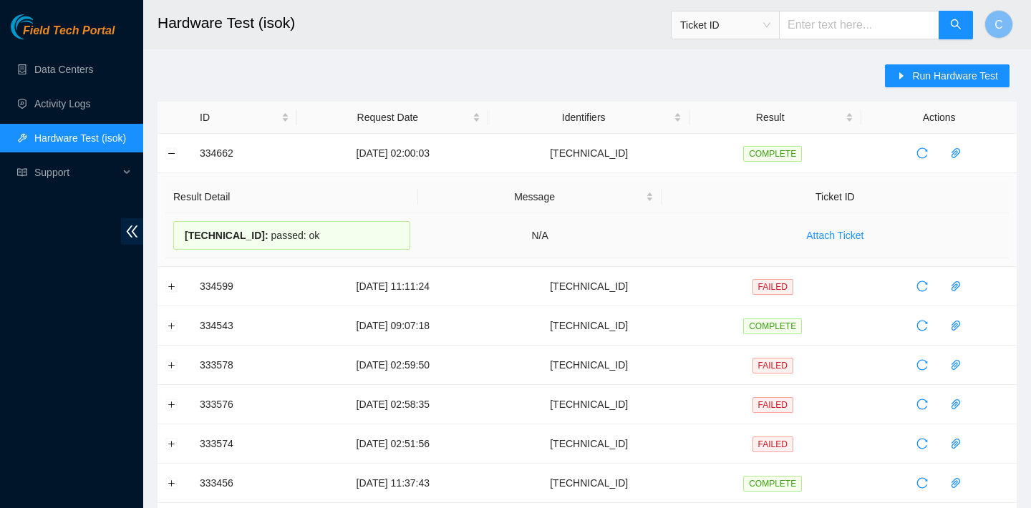
drag, startPoint x: 312, startPoint y: 231, endPoint x: 185, endPoint y: 229, distance: 126.7
click at [185, 229] on div "23.3.12.12 : passed: ok" at bounding box center [291, 235] width 237 height 29
copy div "23.3.12.12 : passed: ok"
click at [171, 152] on button "Collapse row" at bounding box center [171, 152] width 11 height 11
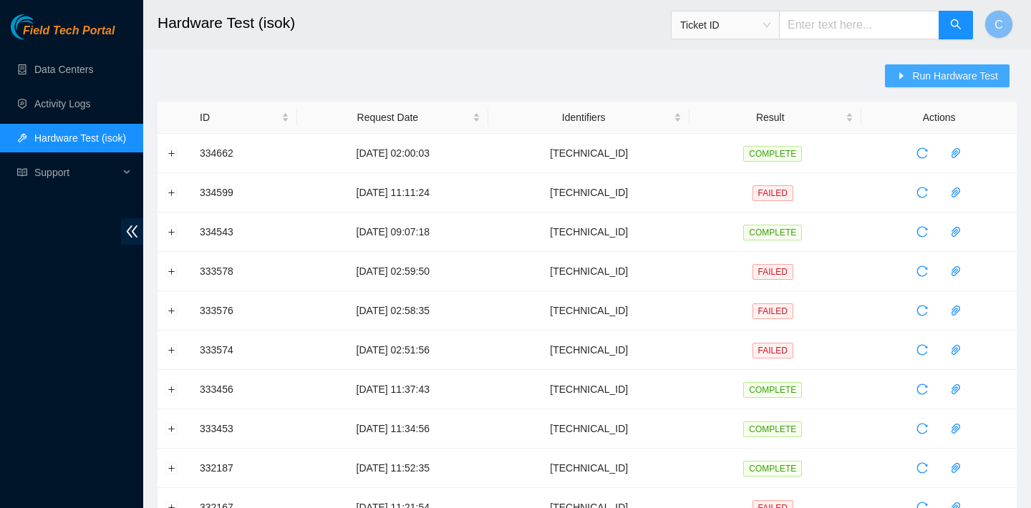
click at [914, 69] on span "Run Hardware Test" at bounding box center [955, 76] width 86 height 16
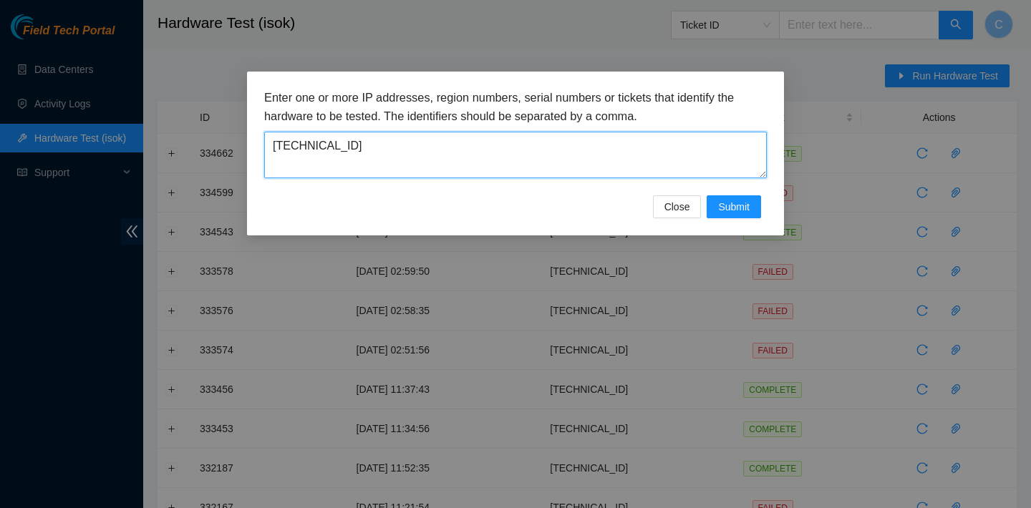
click at [408, 145] on textarea "23.3.12.12" at bounding box center [515, 155] width 502 height 47
type textarea "2"
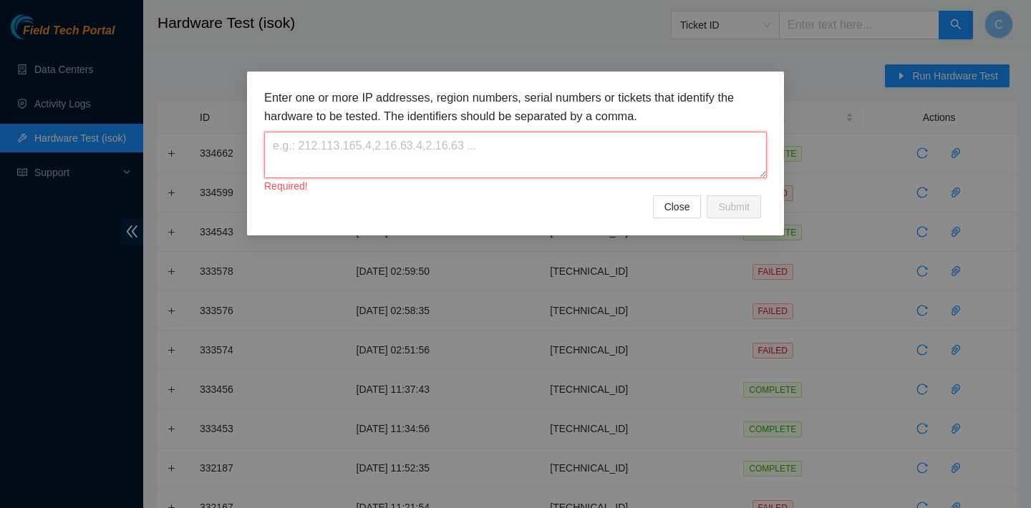
paste textarea "23.3.98.222"
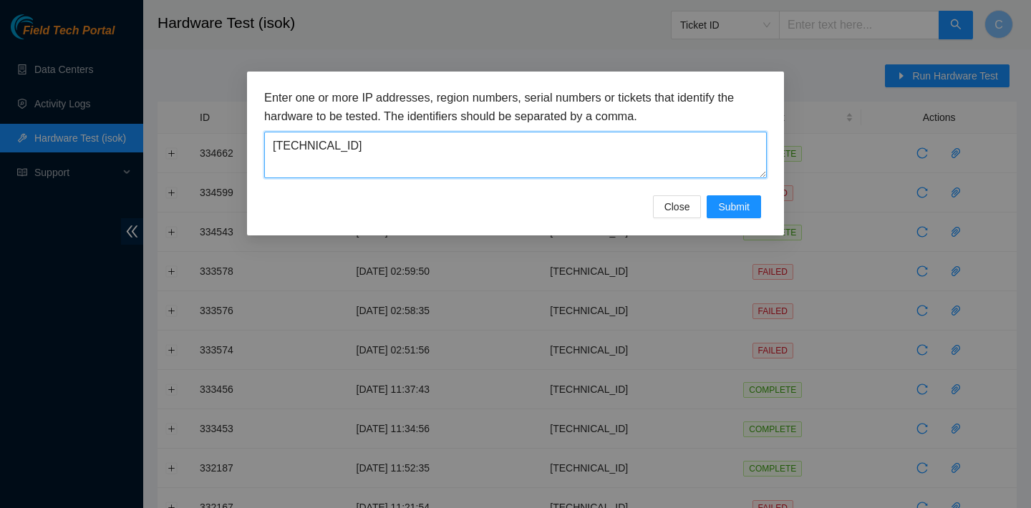
type textarea "23.3.98.222"
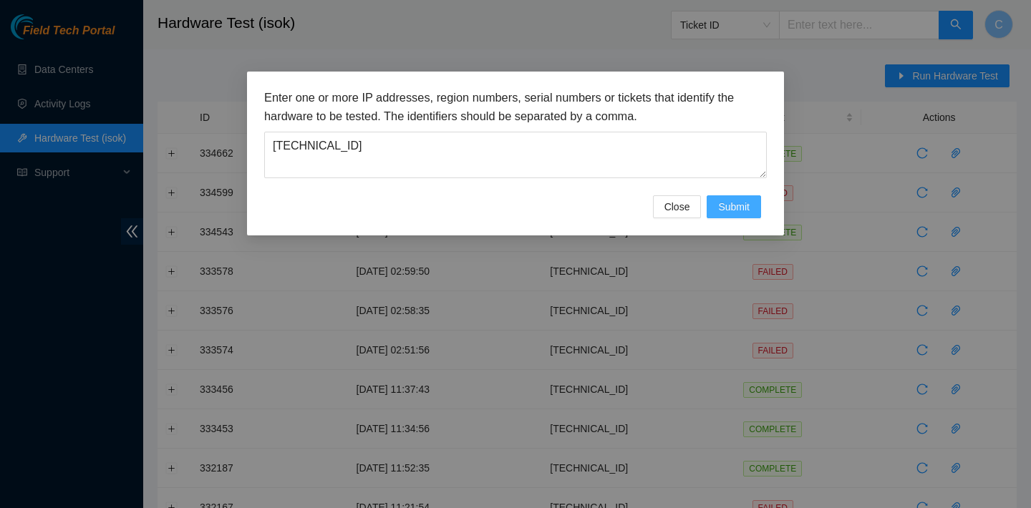
click at [737, 202] on span "Submit" at bounding box center [733, 207] width 31 height 16
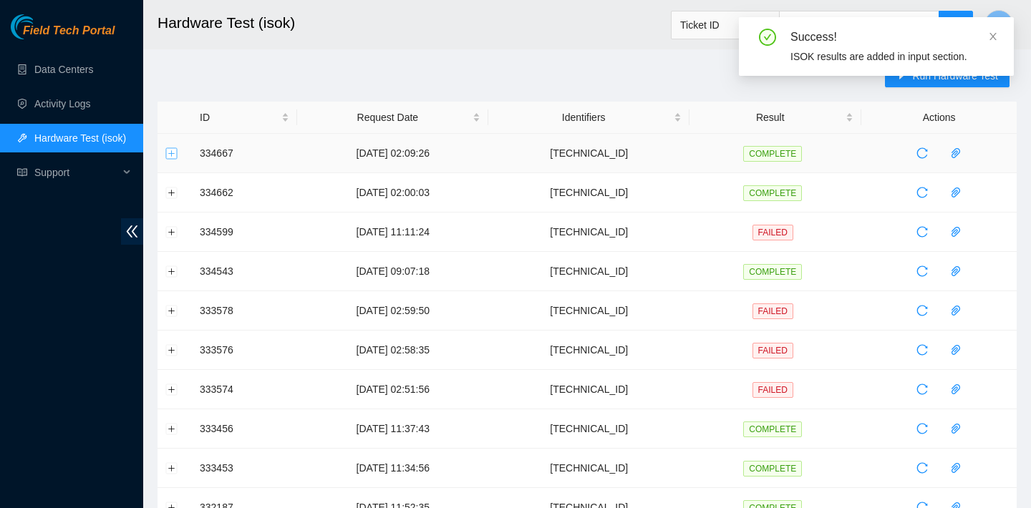
click at [176, 155] on button "Expand row" at bounding box center [171, 152] width 11 height 11
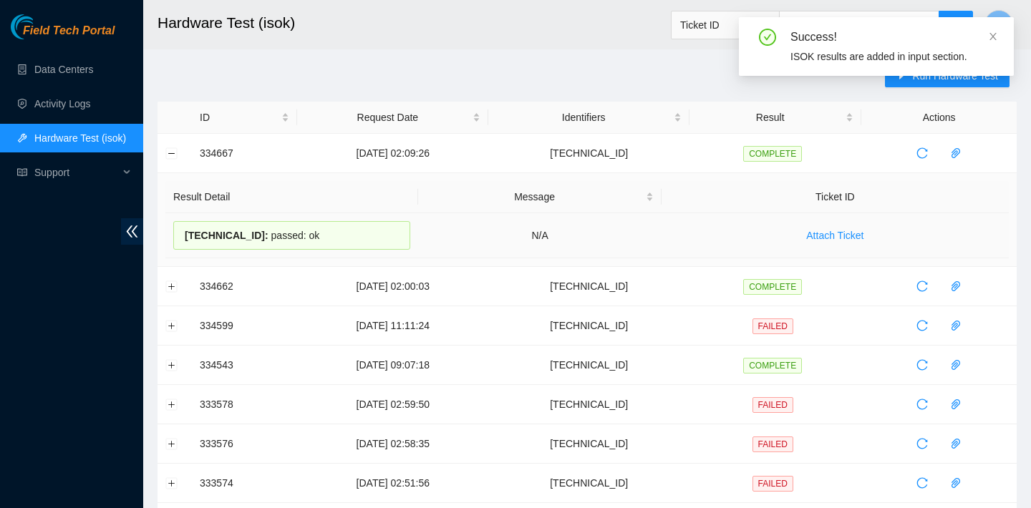
drag, startPoint x: 322, startPoint y: 235, endPoint x: 177, endPoint y: 233, distance: 145.3
click at [177, 233] on div "23.3.98.222 : passed: ok" at bounding box center [291, 235] width 237 height 29
copy div "23.3.98.222 : passed: ok"
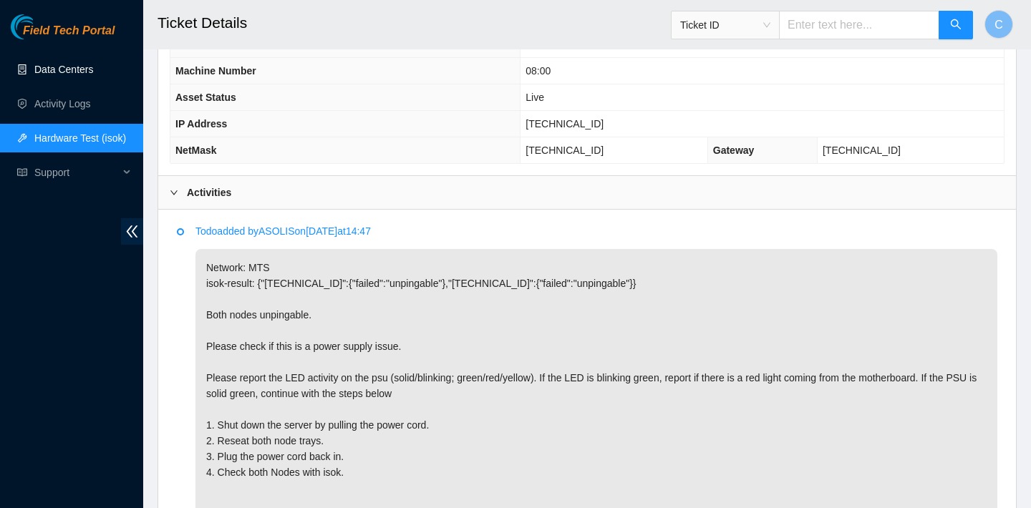
scroll to position [575, 0]
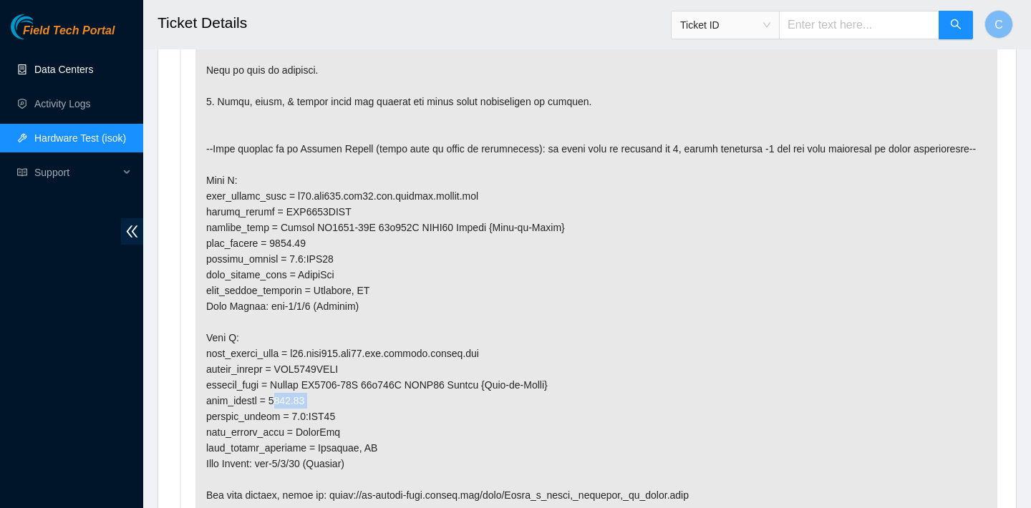
scroll to position [887, 0]
